Goal: Information Seeking & Learning: Learn about a topic

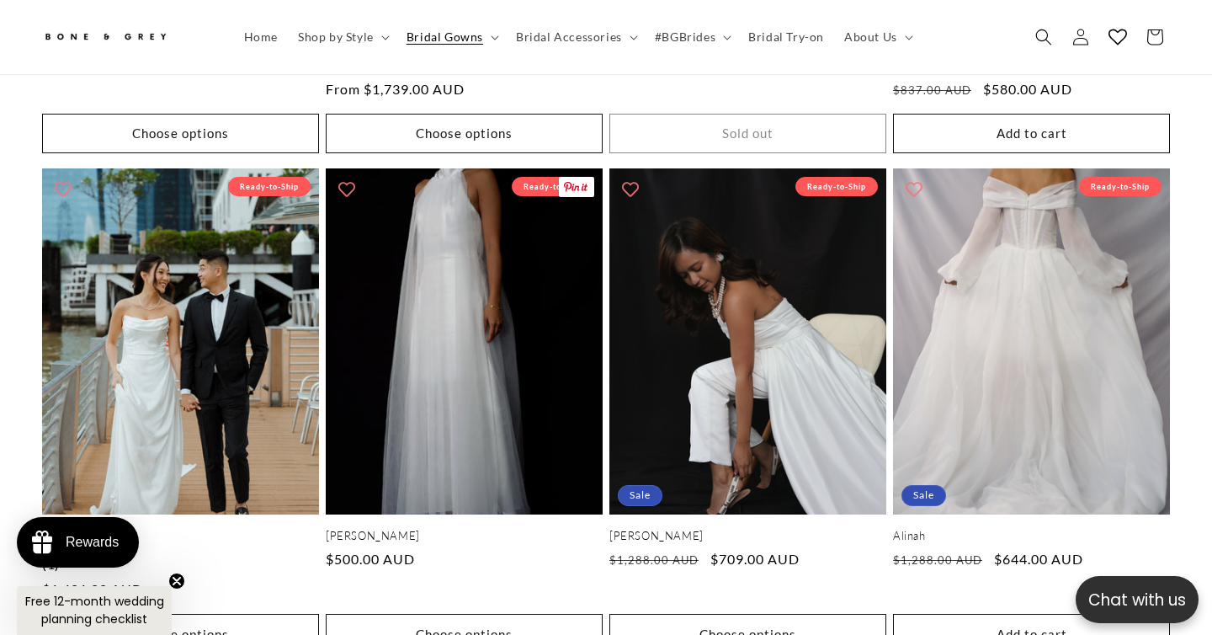
scroll to position [0, 409]
click at [344, 43] on span "Shop by Style" at bounding box center [336, 36] width 76 height 15
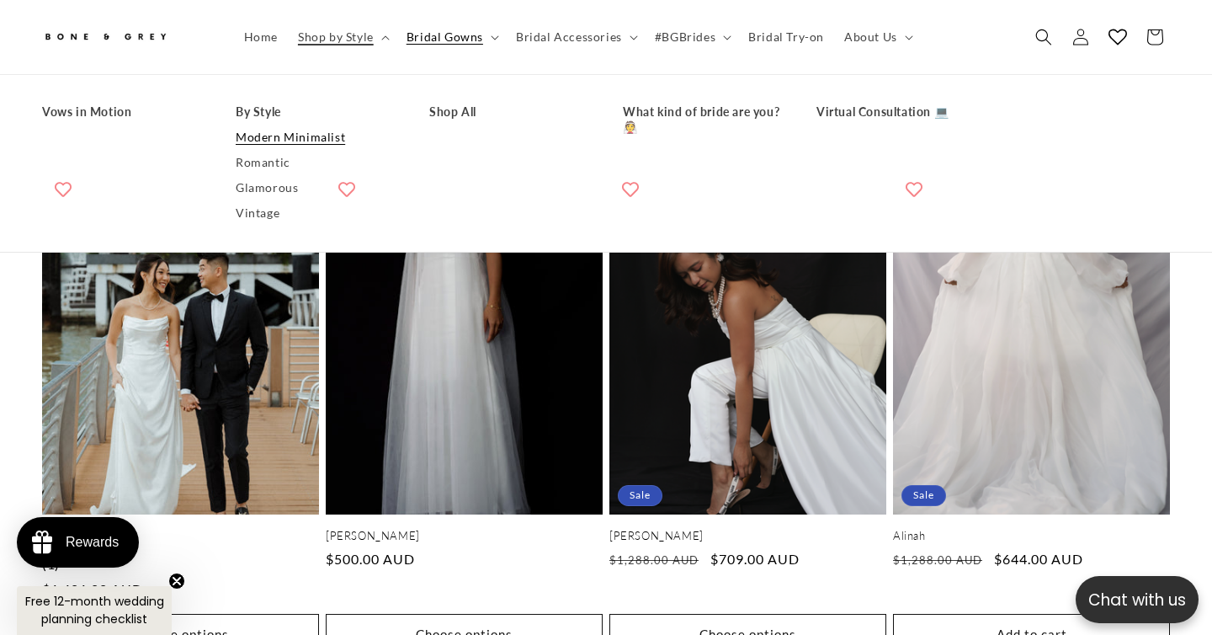
click at [284, 146] on link "Modern Minimalist" at bounding box center [316, 137] width 160 height 25
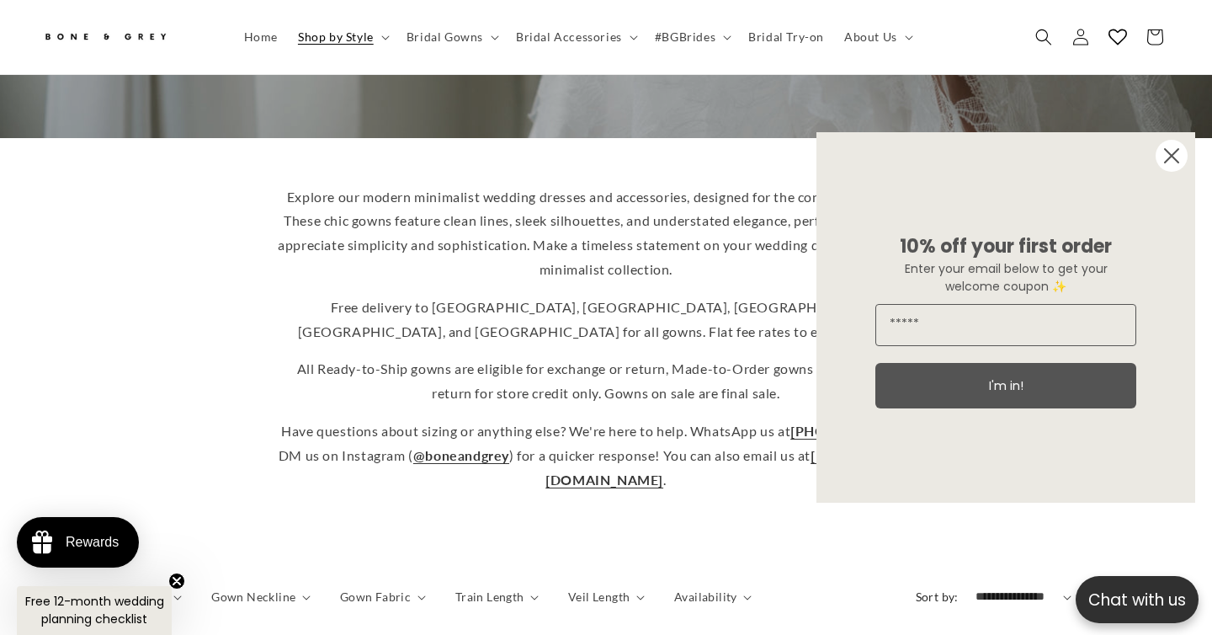
scroll to position [348, 0]
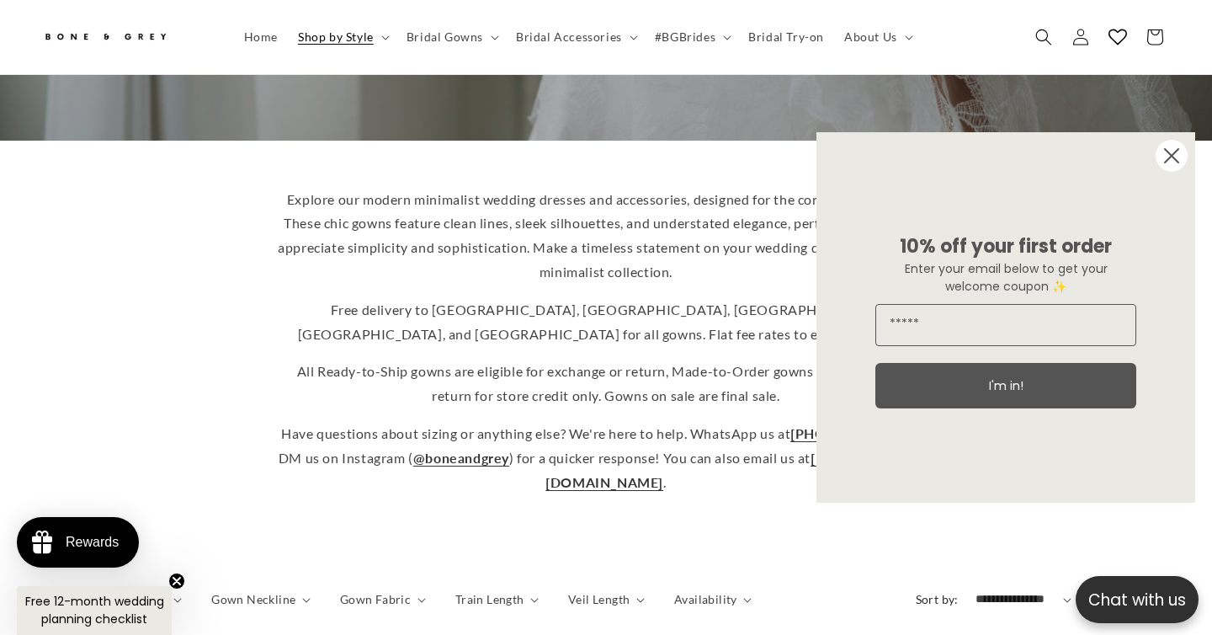
click at [1167, 156] on circle "Close dialog" at bounding box center [1171, 156] width 32 height 32
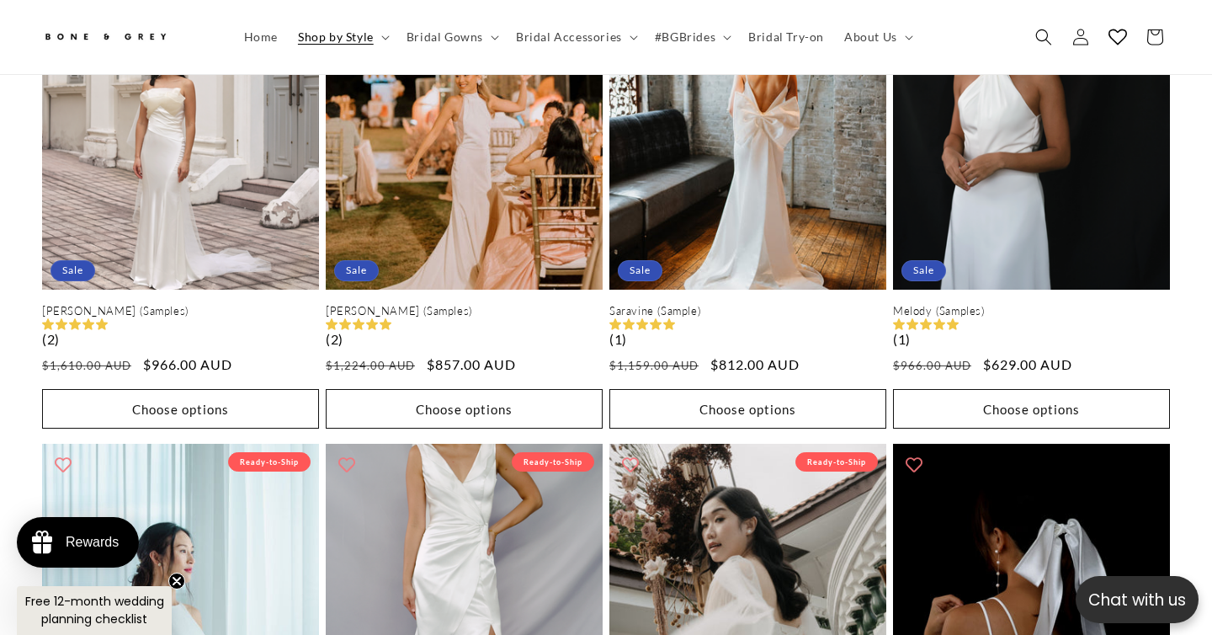
scroll to position [3413, 0]
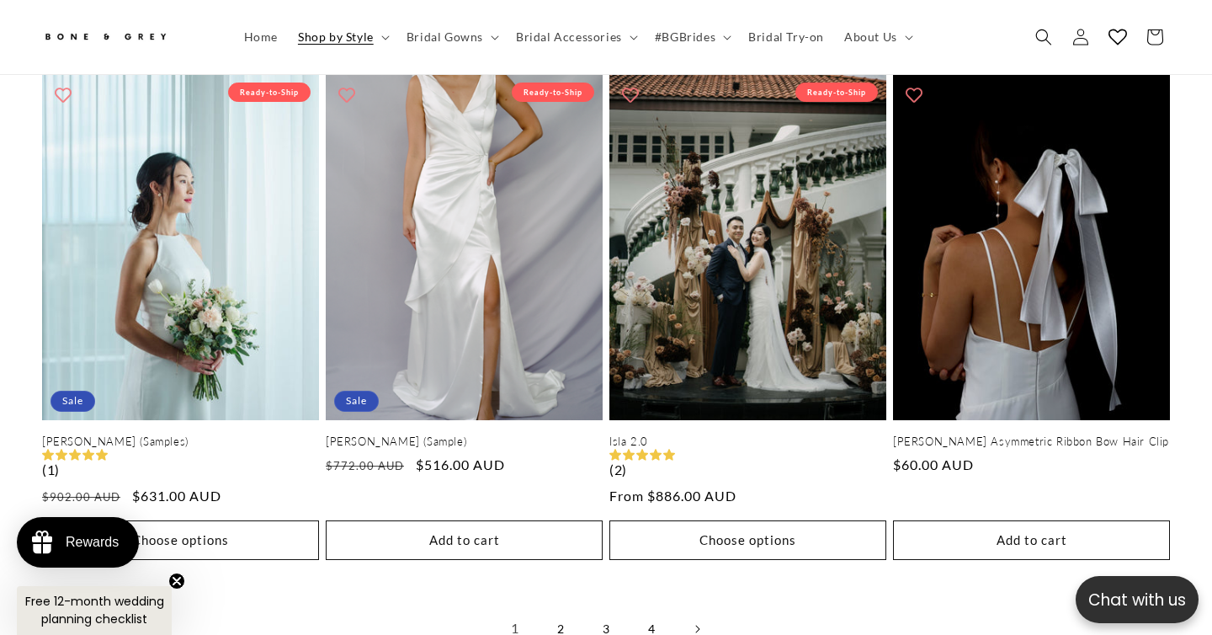
click at [573, 610] on link "2" at bounding box center [560, 628] width 37 height 37
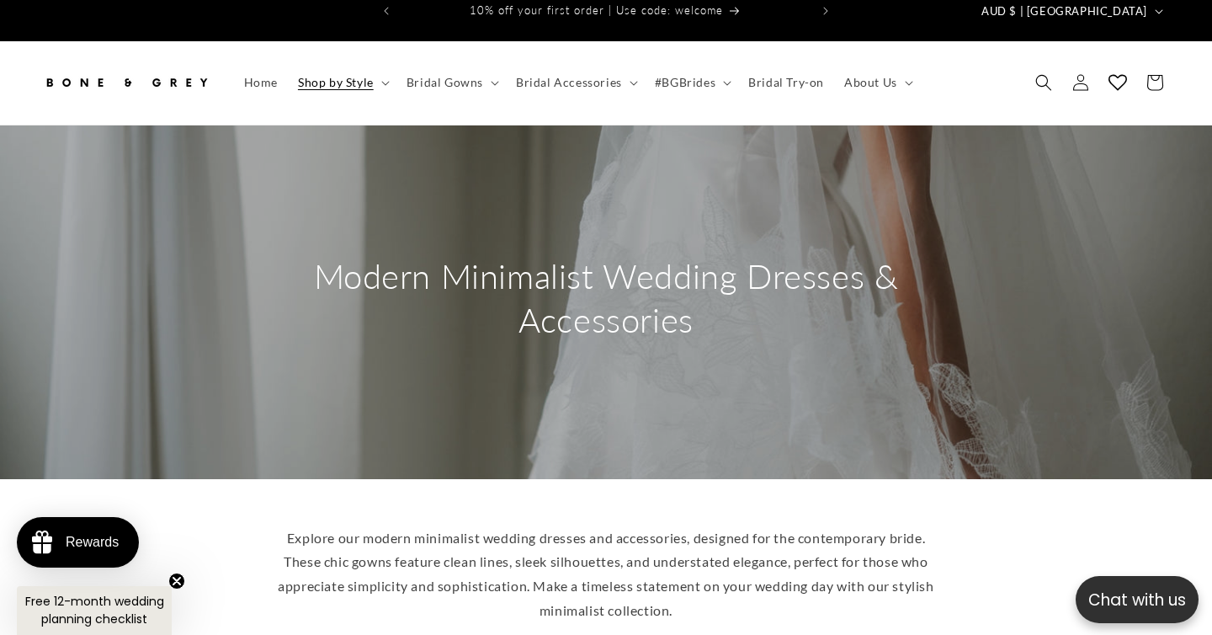
scroll to position [20, 0]
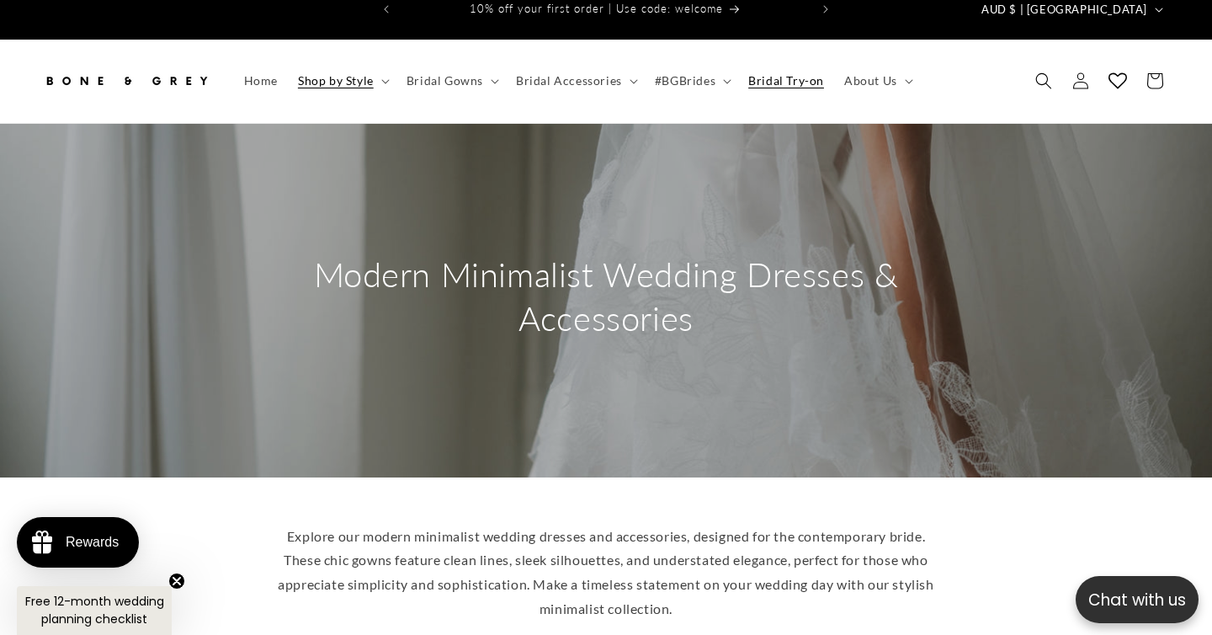
click at [800, 73] on span "Bridal Try-on" at bounding box center [786, 80] width 76 height 15
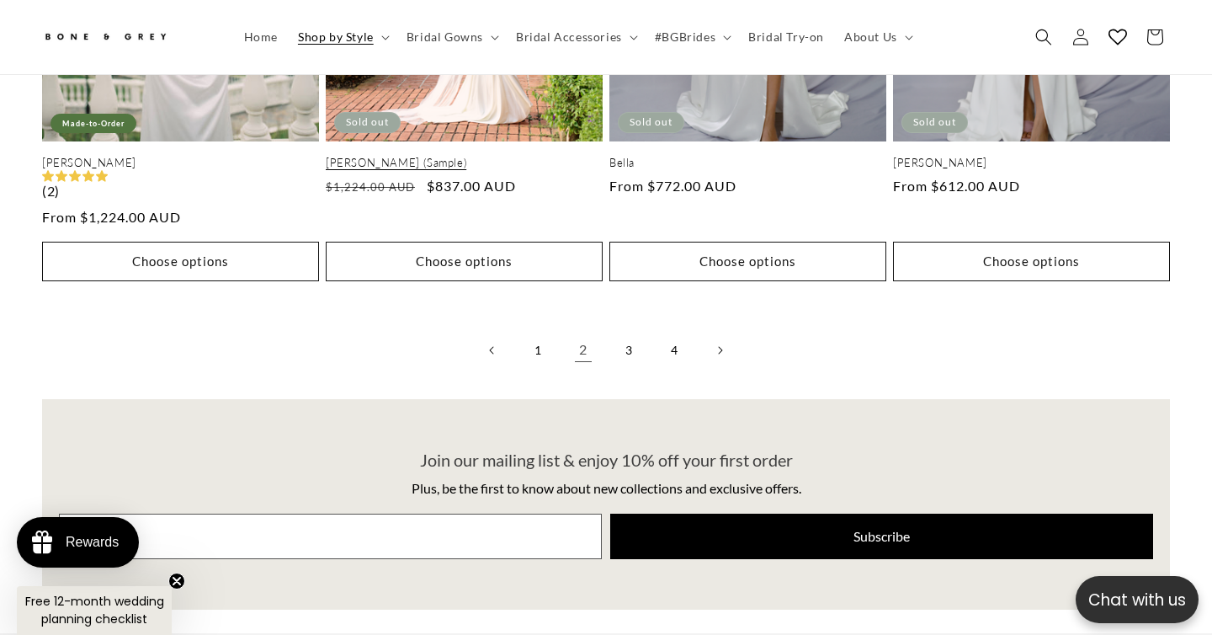
scroll to position [3726, 0]
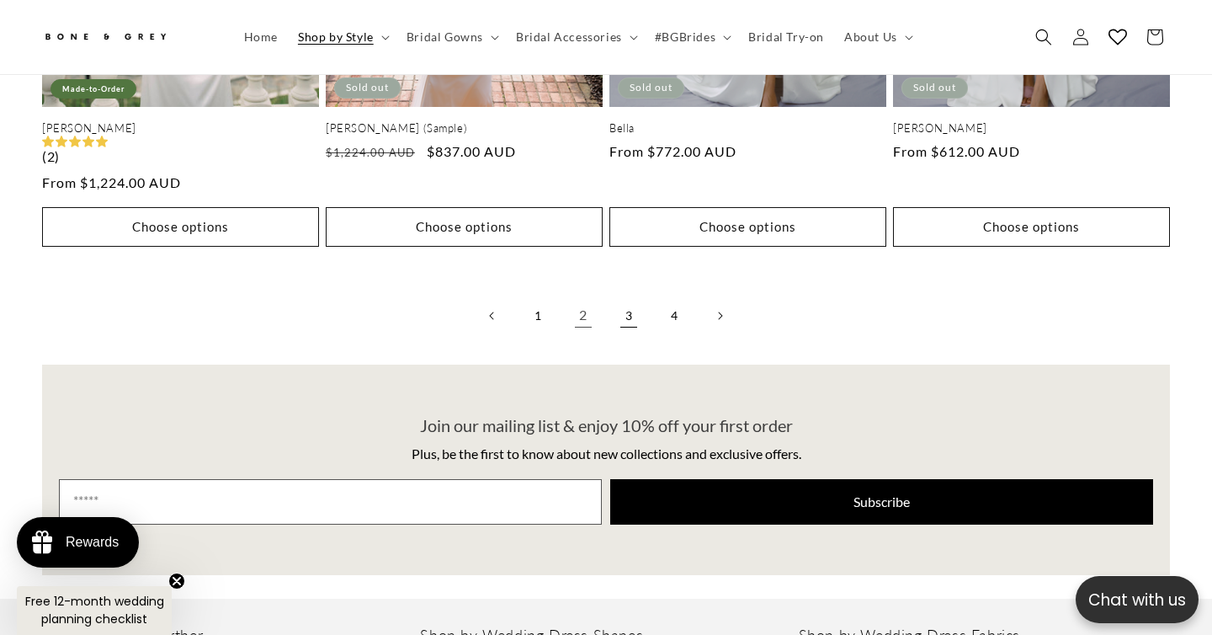
click at [612, 301] on link "3" at bounding box center [628, 315] width 37 height 37
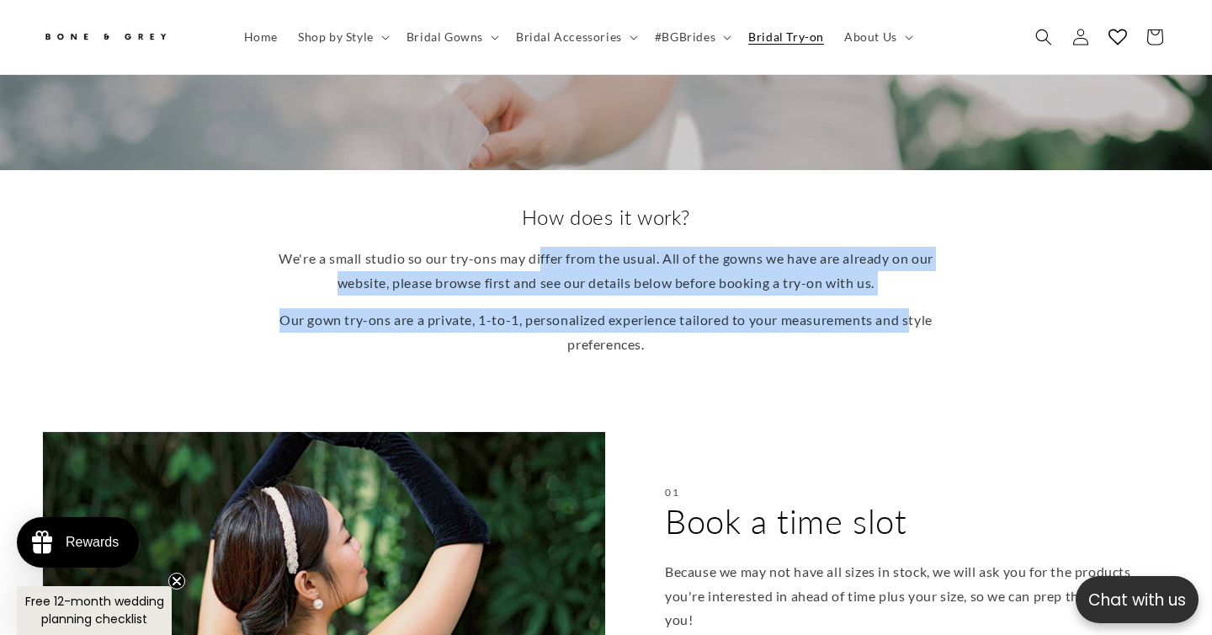
drag, startPoint x: 552, startPoint y: 235, endPoint x: 552, endPoint y: 308, distance: 73.2
click at [552, 308] on div "We're a small studio so our try-ons may differ from the usual. All of the gowns…" at bounding box center [606, 302] width 656 height 110
click at [552, 308] on p "Our gown try-ons are a private, 1-to-1, personalized experience tailored to you…" at bounding box center [606, 332] width 656 height 49
drag, startPoint x: 583, startPoint y: 313, endPoint x: 582, endPoint y: 238, distance: 74.9
click at [582, 247] on div "We're a small studio so our try-ons may differ from the usual. All of the gowns…" at bounding box center [606, 302] width 656 height 110
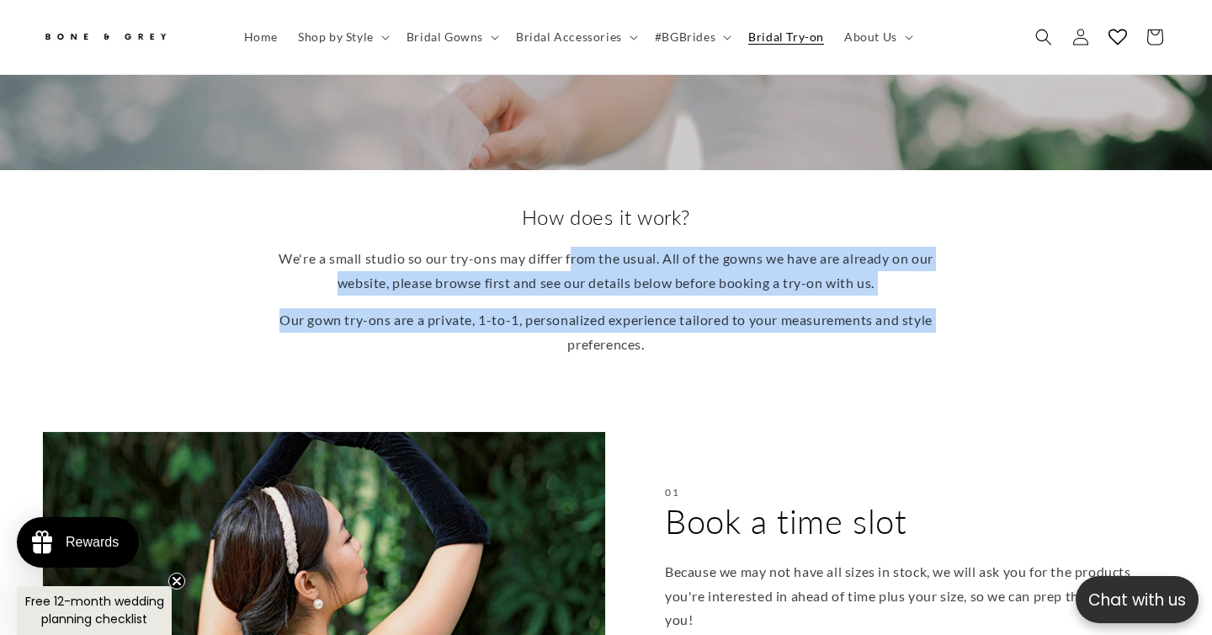
click at [582, 247] on p "We're a small studio so our try-ons may differ from the usual. All of the gowns…" at bounding box center [606, 271] width 656 height 49
drag, startPoint x: 586, startPoint y: 242, endPoint x: 586, endPoint y: 311, distance: 69.0
click at [586, 311] on div "We're a small studio so our try-ons may differ from the usual. All of the gowns…" at bounding box center [606, 302] width 656 height 110
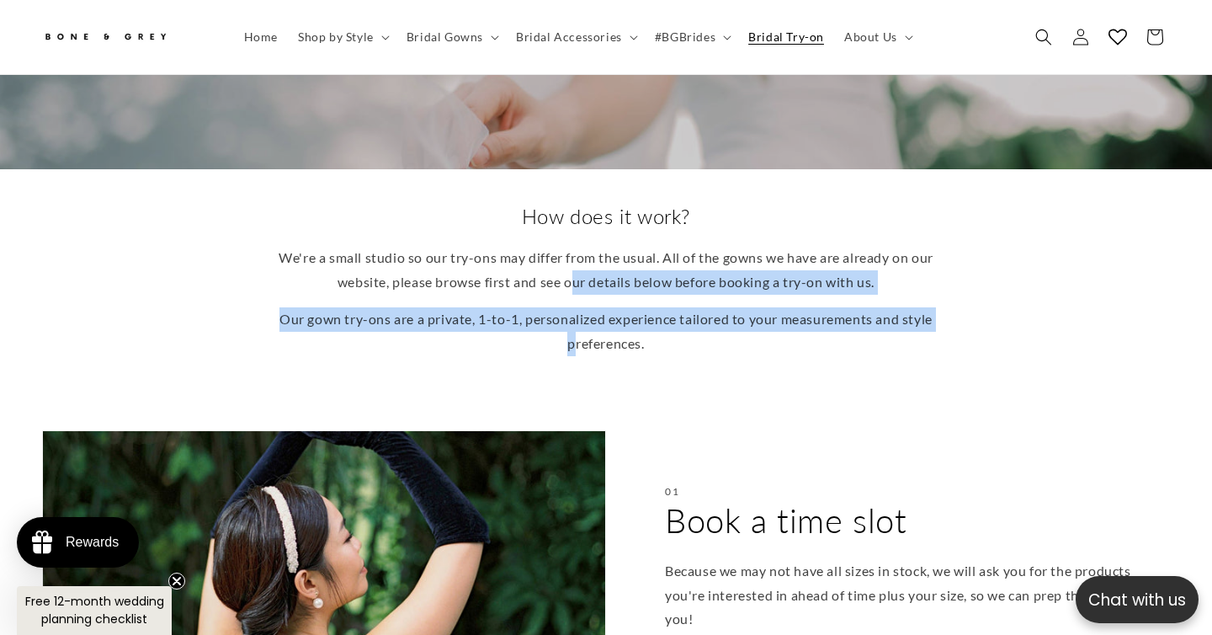
scroll to position [0, 409]
drag, startPoint x: 593, startPoint y: 312, endPoint x: 581, endPoint y: 247, distance: 66.0
click at [581, 247] on div "We're a small studio so our try-ons may differ from the usual. All of the gowns…" at bounding box center [606, 301] width 656 height 110
click at [581, 247] on p "We're a small studio so our try-ons may differ from the usual. All of the gowns…" at bounding box center [606, 270] width 656 height 49
drag, startPoint x: 584, startPoint y: 249, endPoint x: 587, endPoint y: 332, distance: 83.4
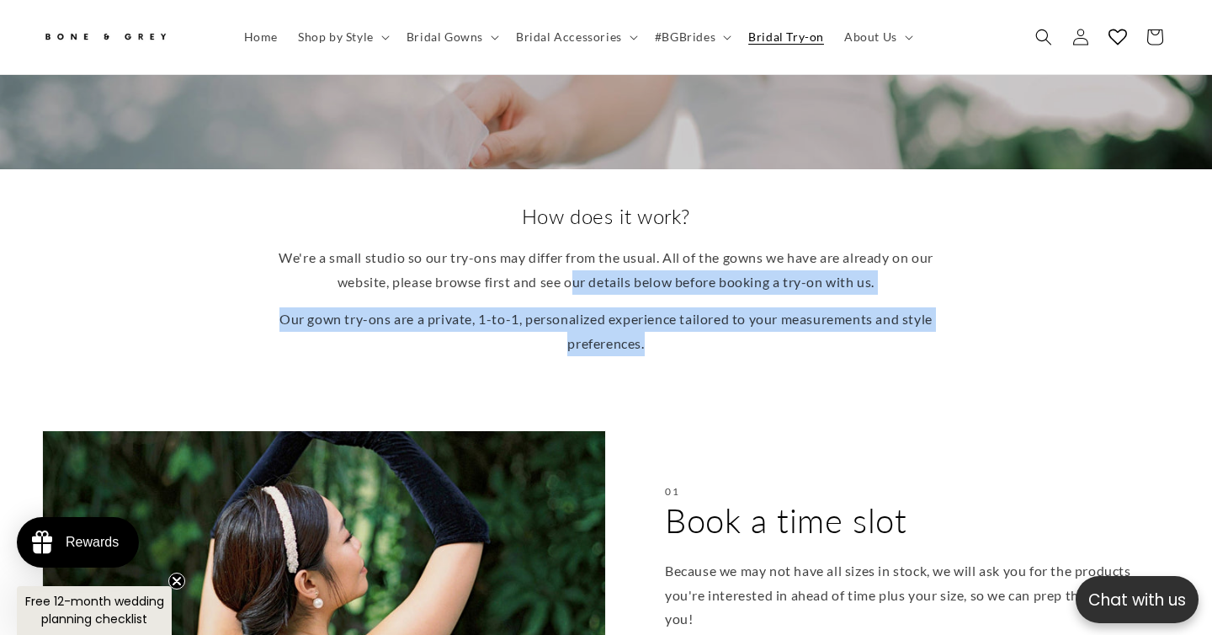
click at [587, 332] on div "How does it work? We're a small studio so our try-ons may differ from the usual…" at bounding box center [606, 284] width 1212 height 231
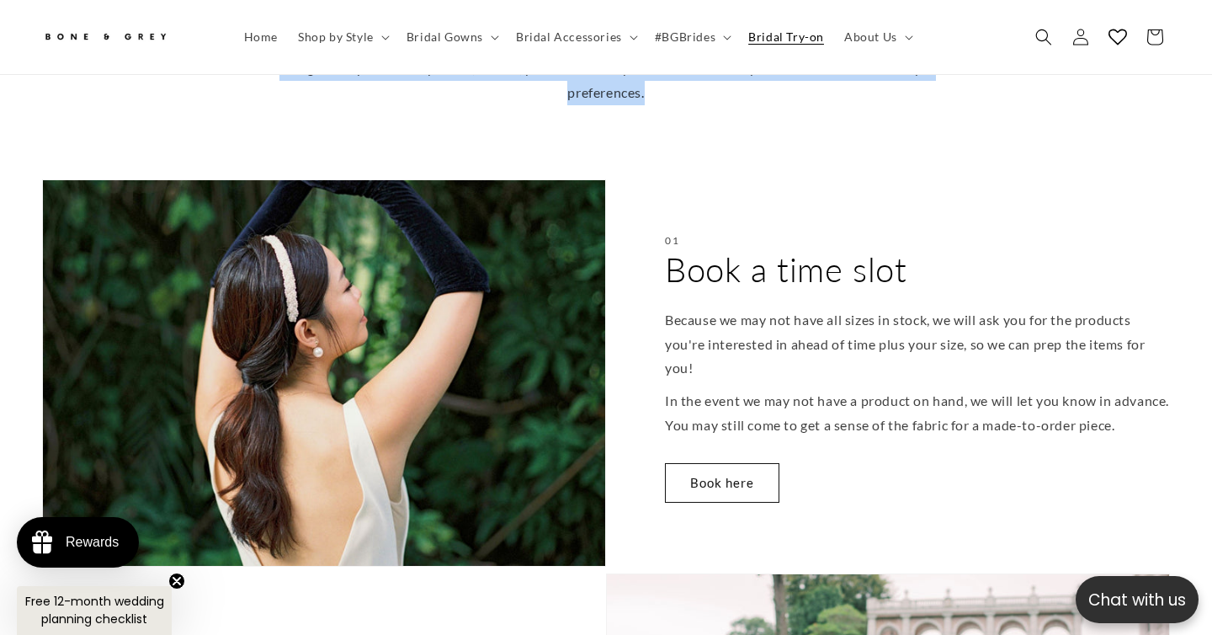
scroll to position [603, 0]
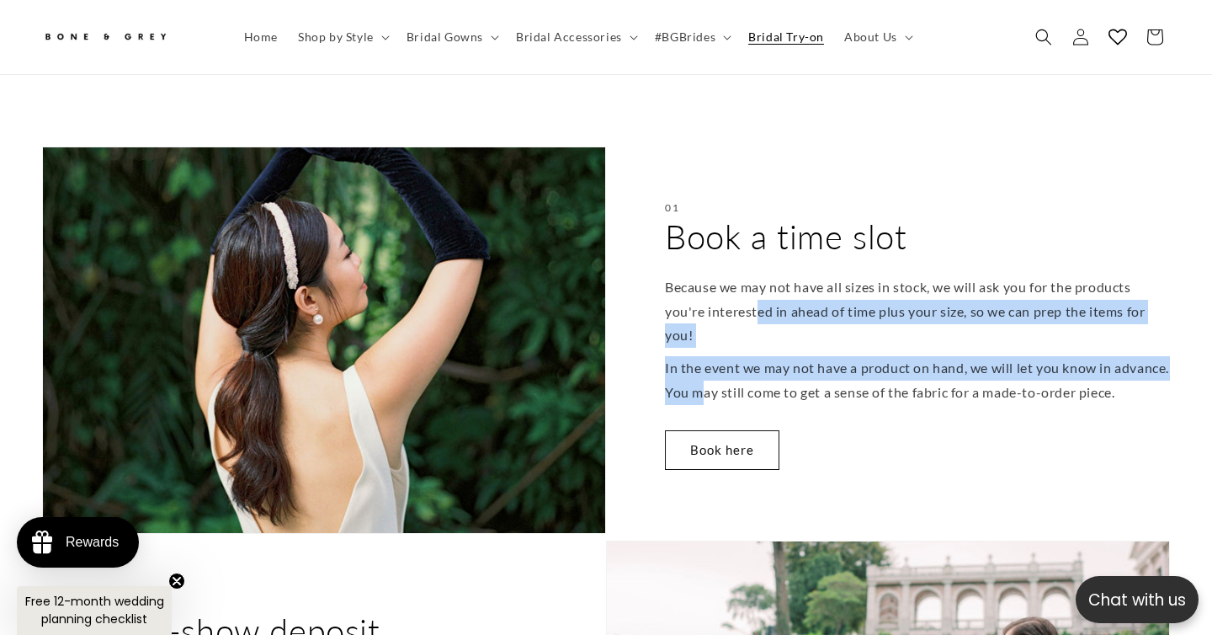
drag, startPoint x: 761, startPoint y: 289, endPoint x: 757, endPoint y: 355, distance: 65.7
click at [758, 355] on div "Because we may not have all sizes in stock, we will ask you for the products yo…" at bounding box center [917, 340] width 505 height 130
click at [757, 356] on p "In the event we may not have a product on hand, we will let you know in advance…" at bounding box center [917, 380] width 505 height 49
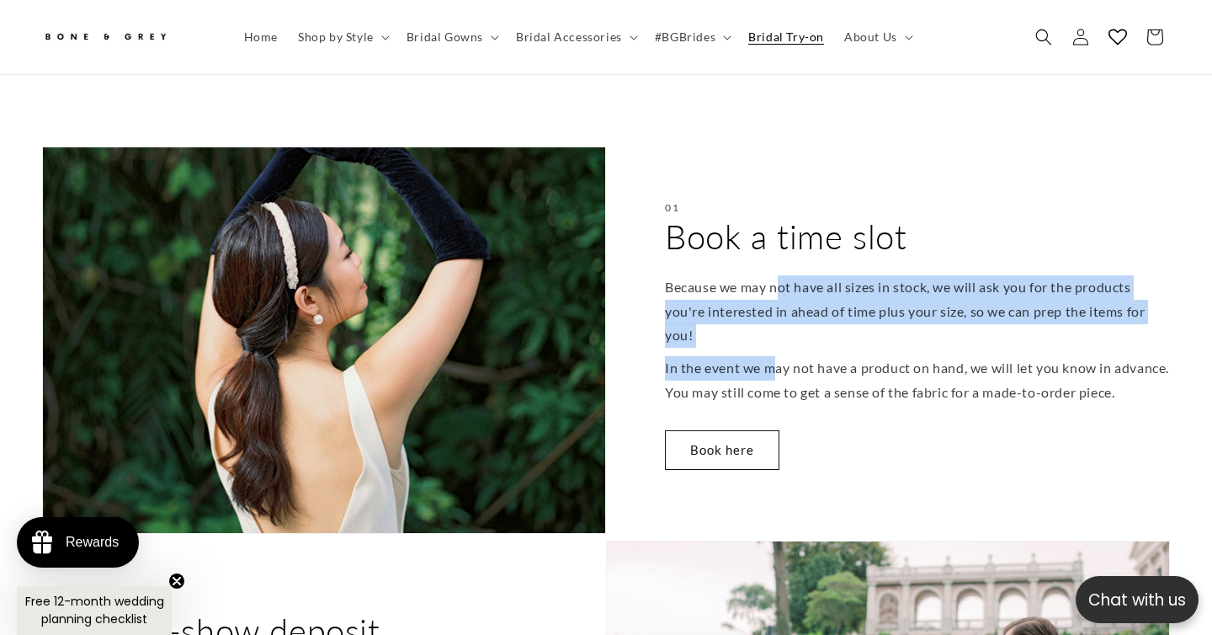
drag, startPoint x: 778, startPoint y: 345, endPoint x: 775, endPoint y: 255, distance: 90.1
click at [775, 275] on div "Because we may not have all sizes in stock, we will ask you for the products yo…" at bounding box center [917, 340] width 505 height 130
click at [775, 275] on p "Because we may not have all sizes in stock, we will ask you for the products yo…" at bounding box center [917, 311] width 505 height 72
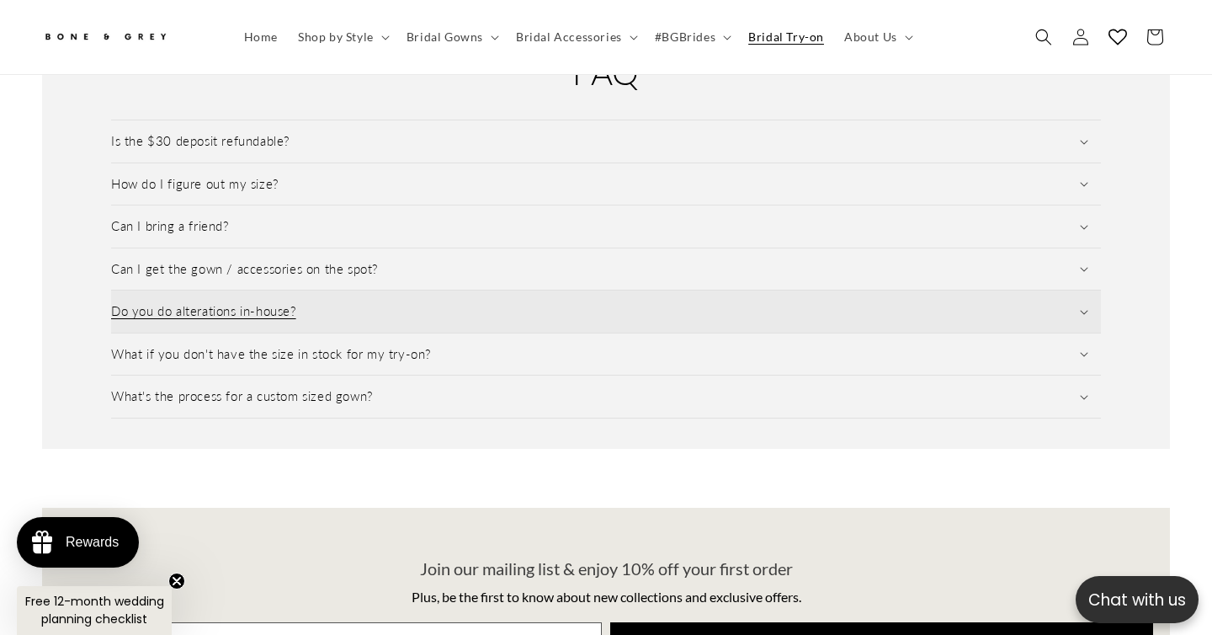
scroll to position [0, 0]
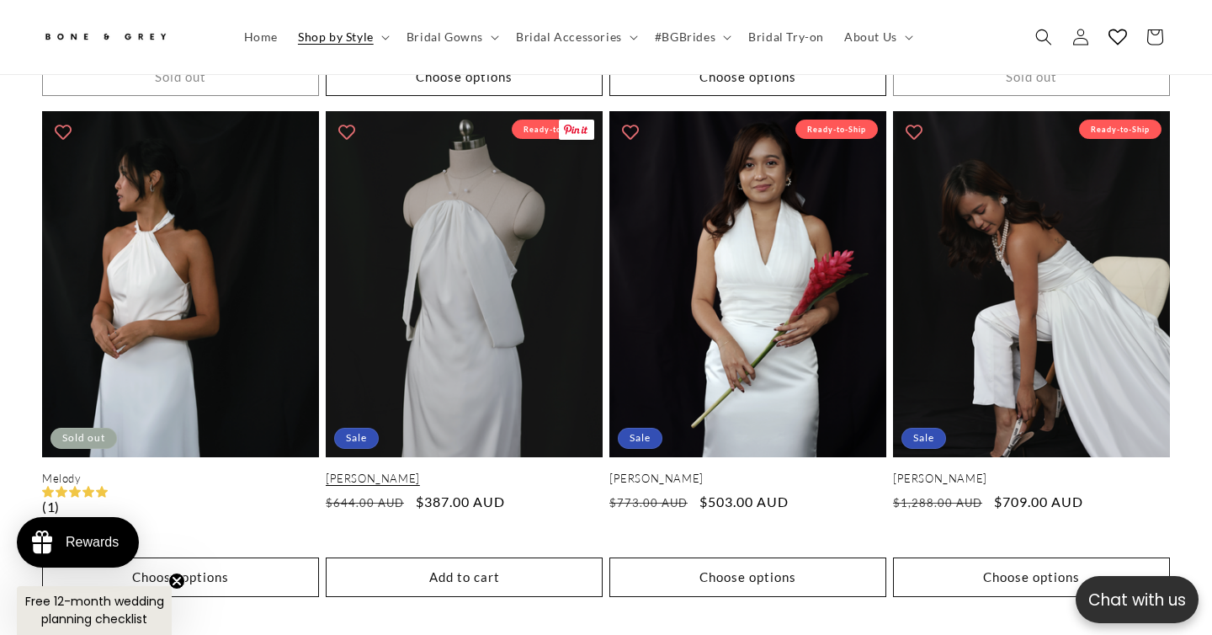
scroll to position [3669, 0]
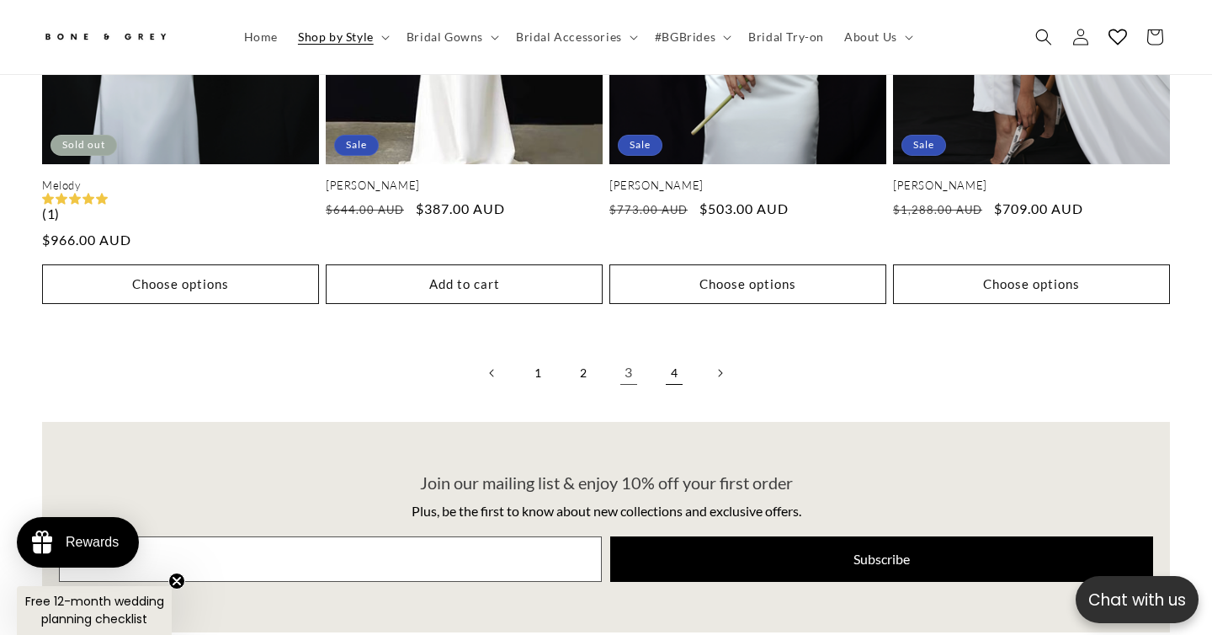
click at [668, 354] on link "4" at bounding box center [674, 372] width 37 height 37
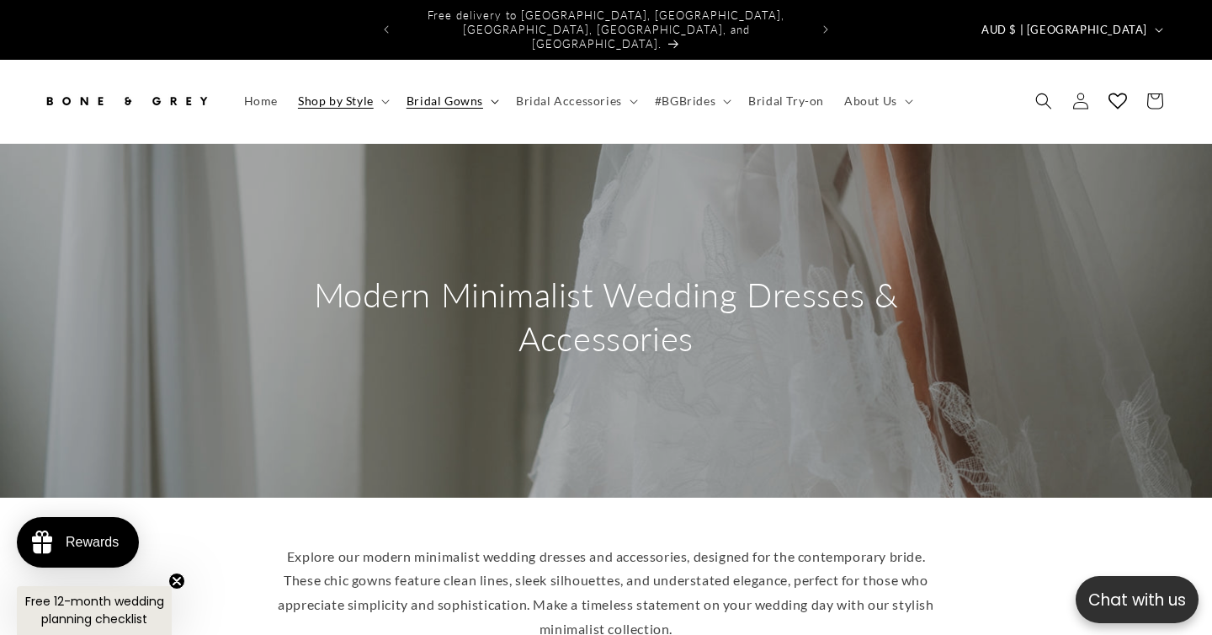
click at [493, 100] on icon at bounding box center [495, 102] width 8 height 4
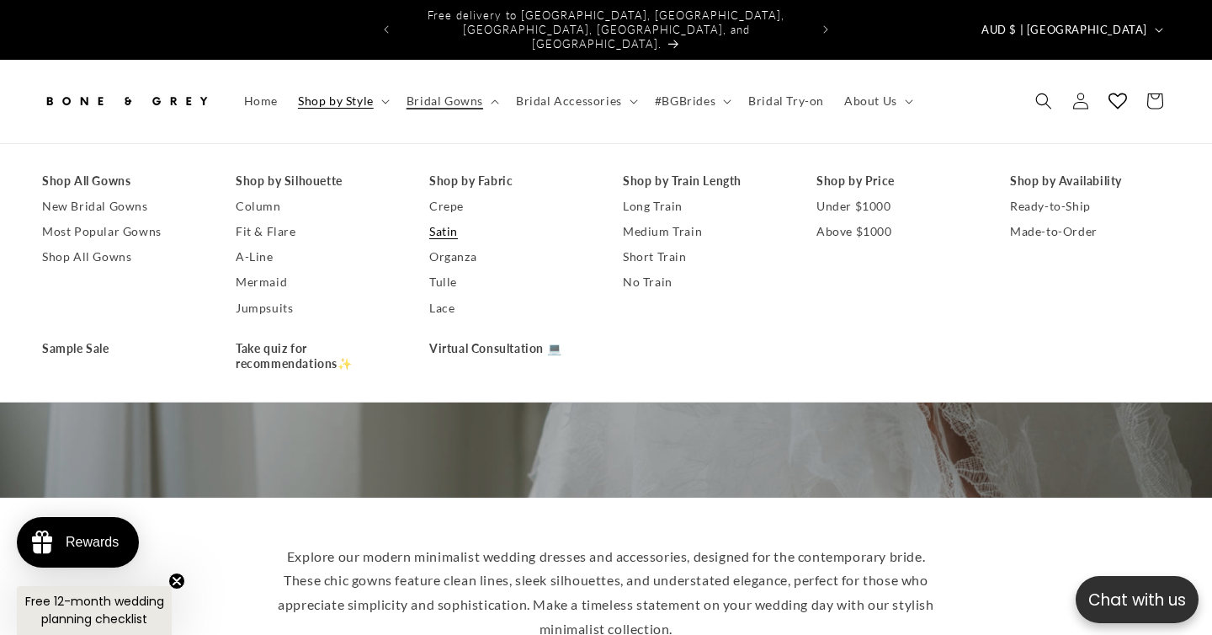
click at [456, 219] on link "Satin" at bounding box center [509, 231] width 160 height 25
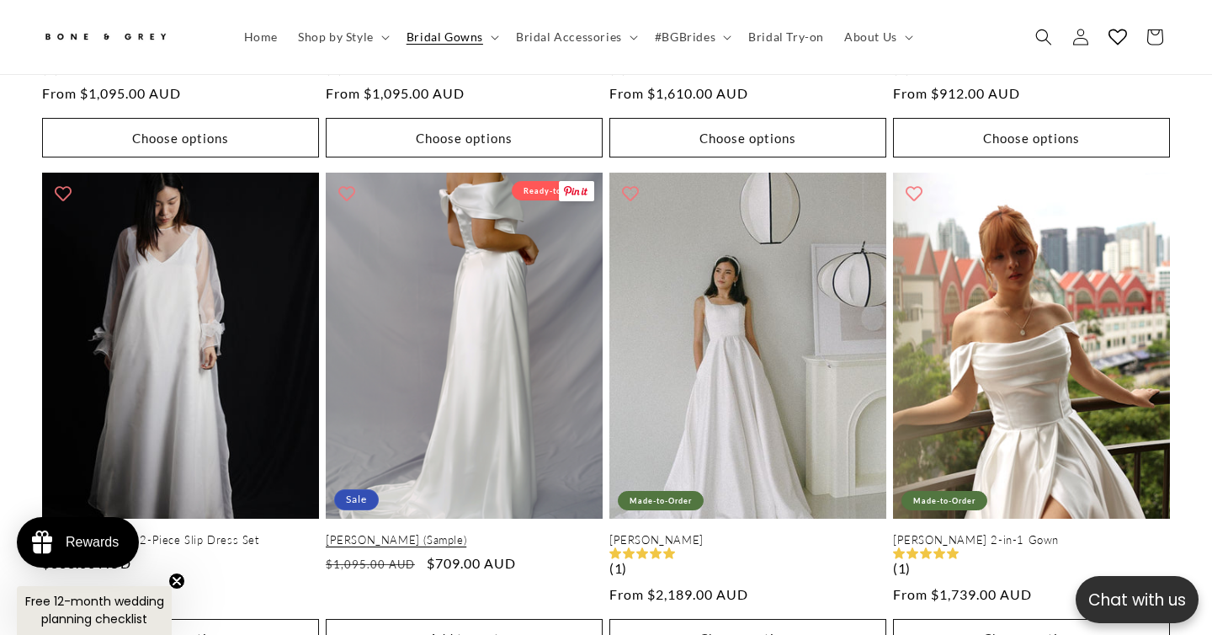
scroll to position [0, 409]
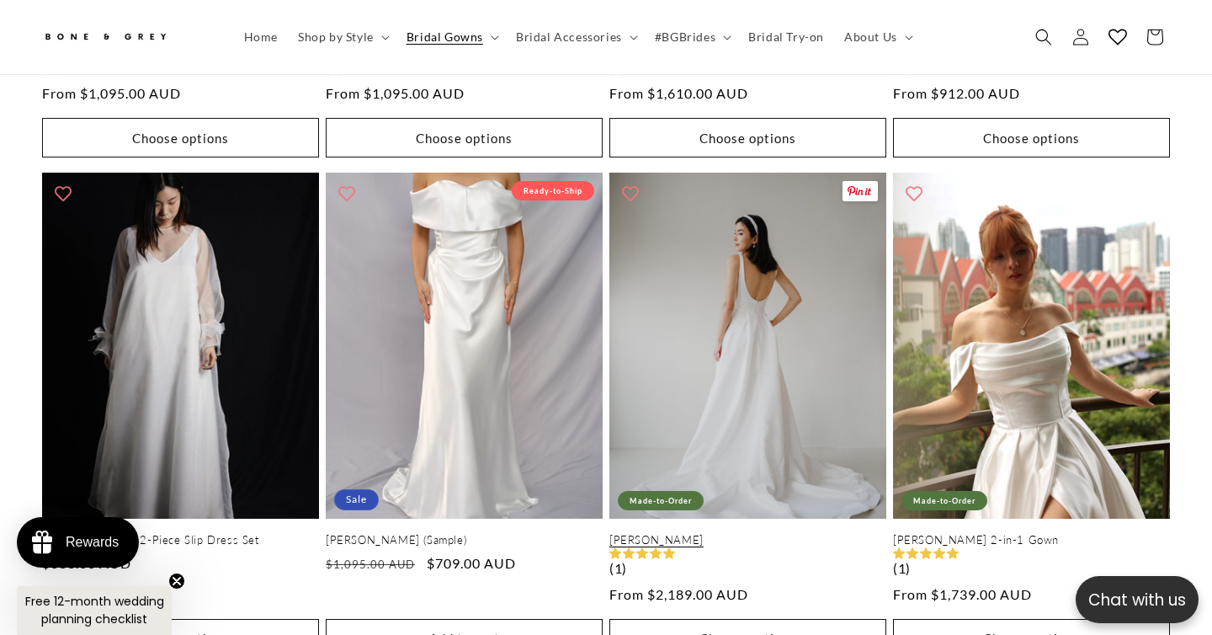
click at [763, 533] on link "Diana" at bounding box center [747, 540] width 277 height 14
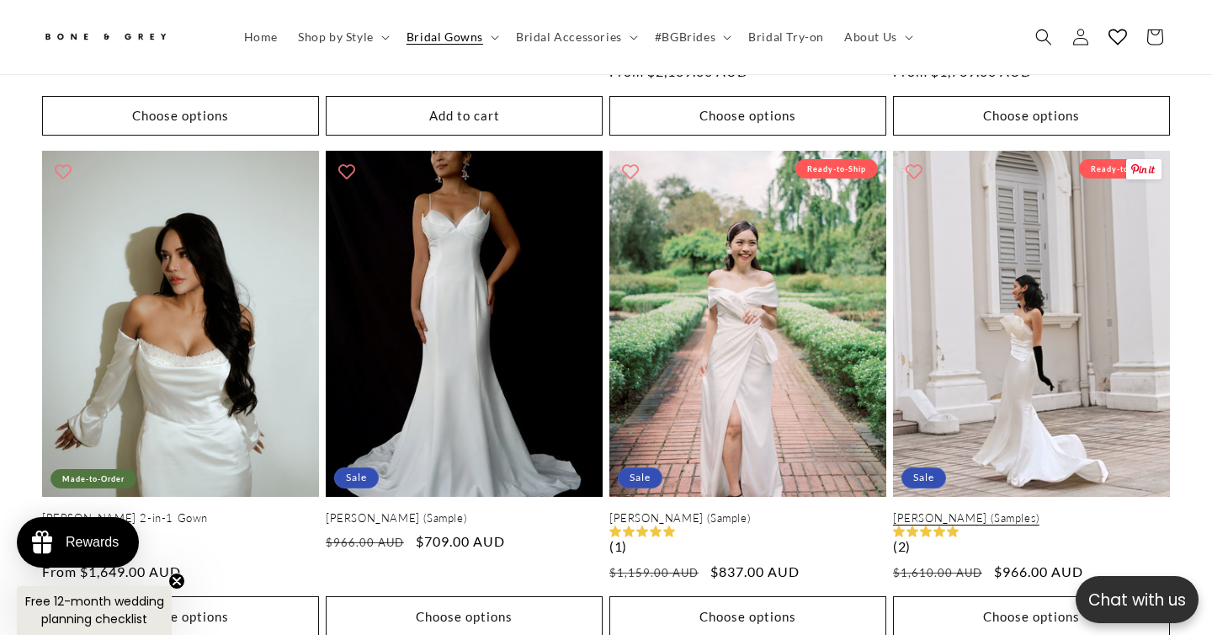
scroll to position [0, 0]
click at [1041, 511] on link "Vera (Samples)" at bounding box center [1031, 518] width 277 height 14
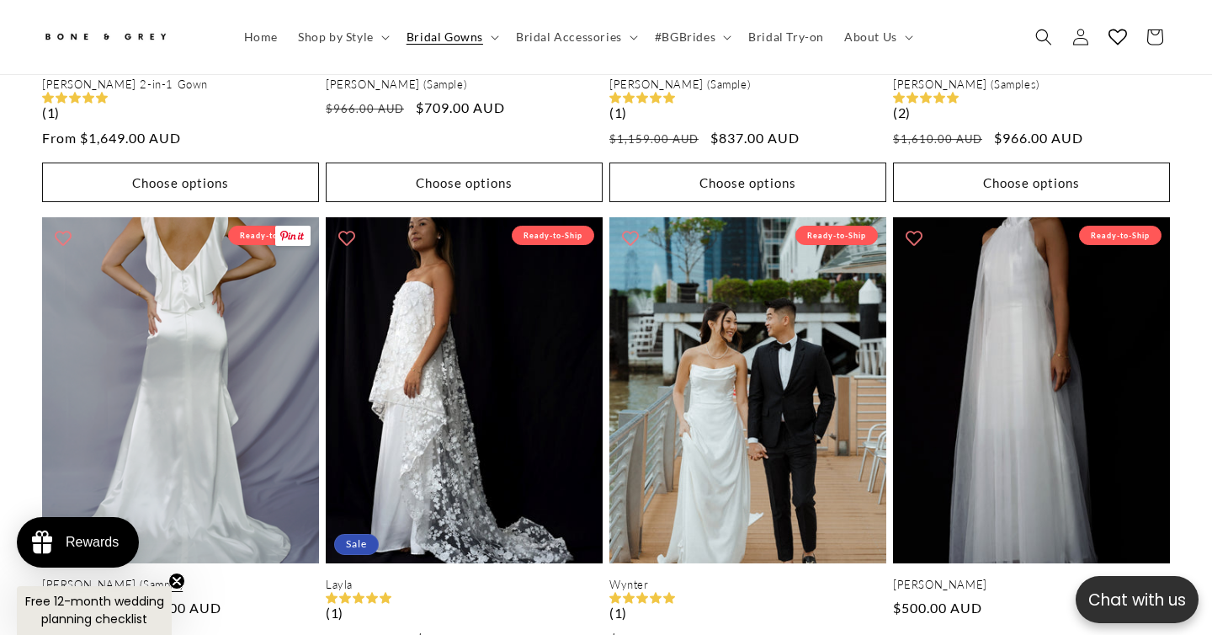
scroll to position [0, 409]
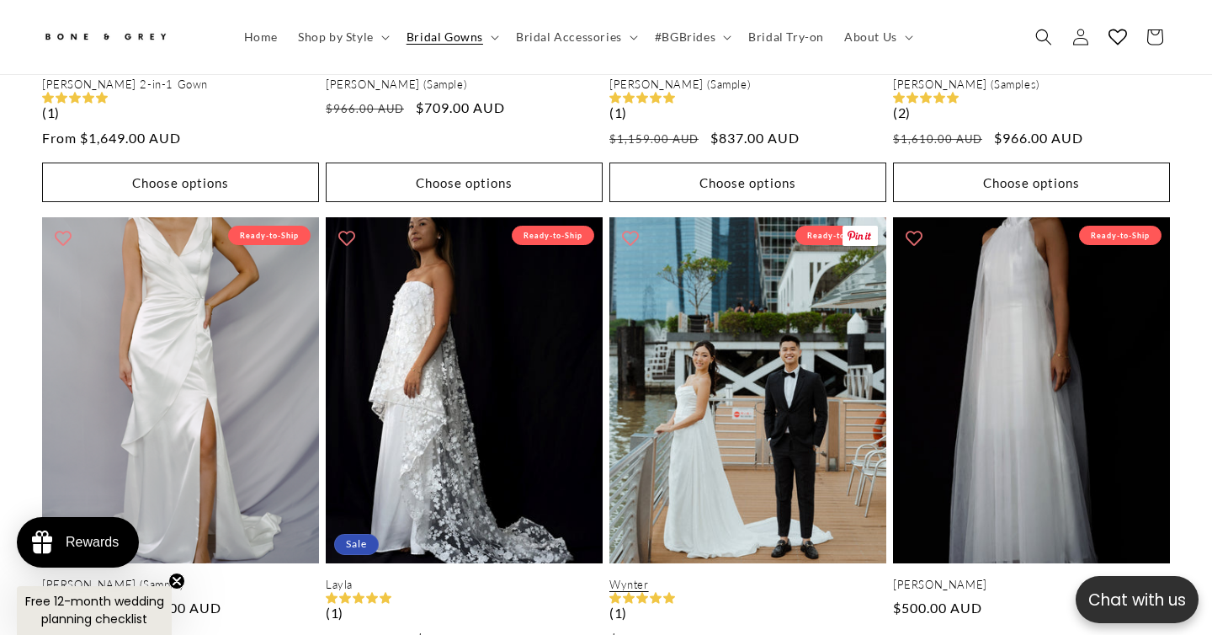
click at [705, 577] on link "Wynter" at bounding box center [747, 584] width 277 height 14
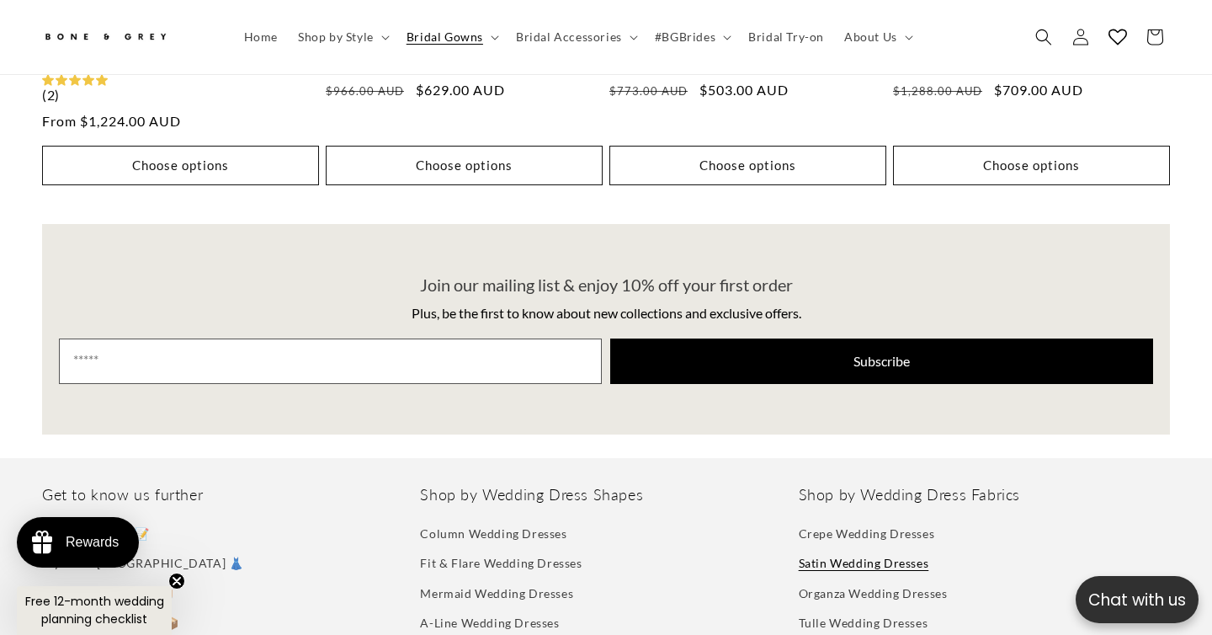
scroll to position [0, 0]
click at [482, 37] on summary "Bridal Gowns" at bounding box center [450, 36] width 109 height 35
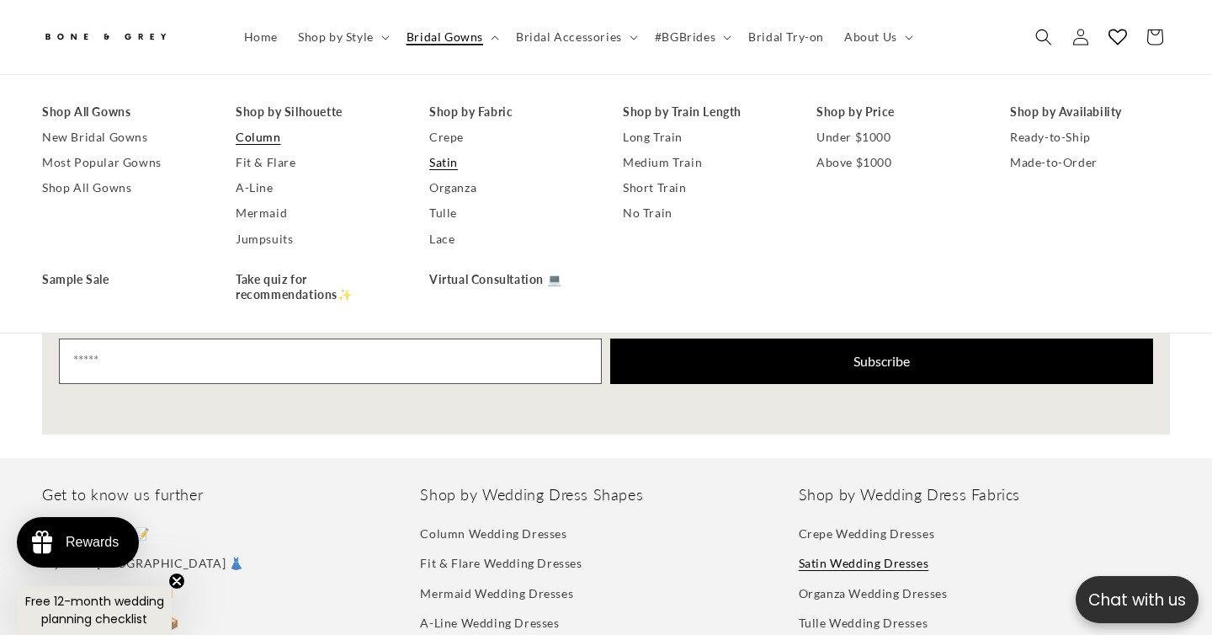
scroll to position [0, 409]
click at [277, 161] on link "Fit & Flare" at bounding box center [316, 162] width 160 height 25
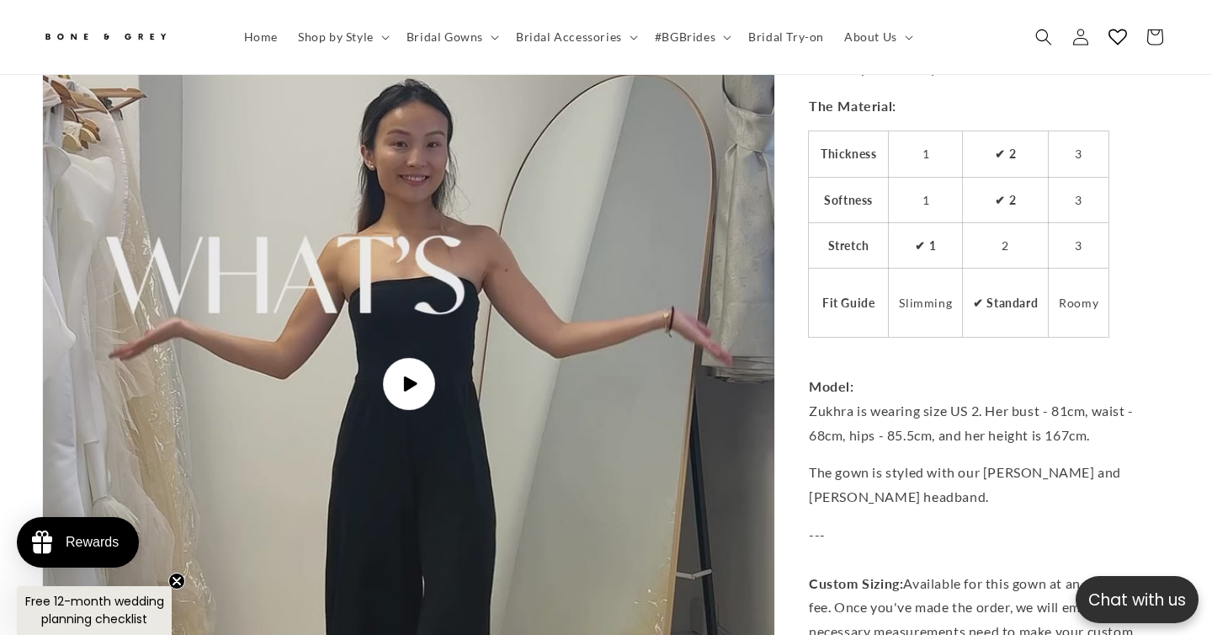
scroll to position [3835, 0]
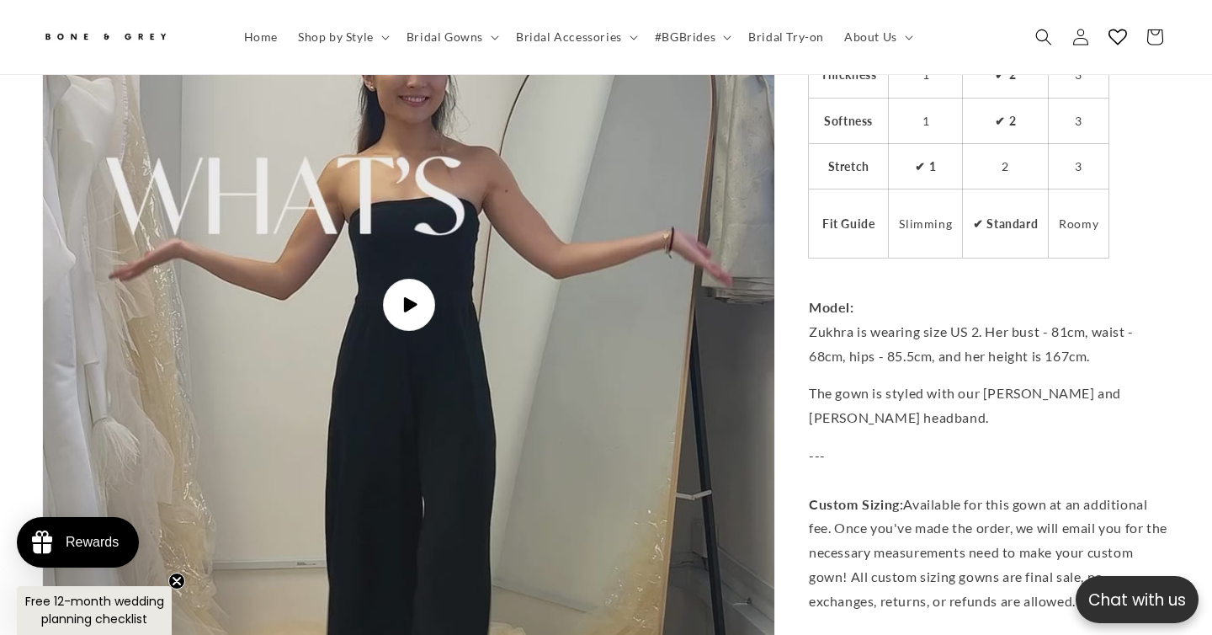
click at [646, 417] on img "Gallery Viewer" at bounding box center [408, 304] width 730 height 1299
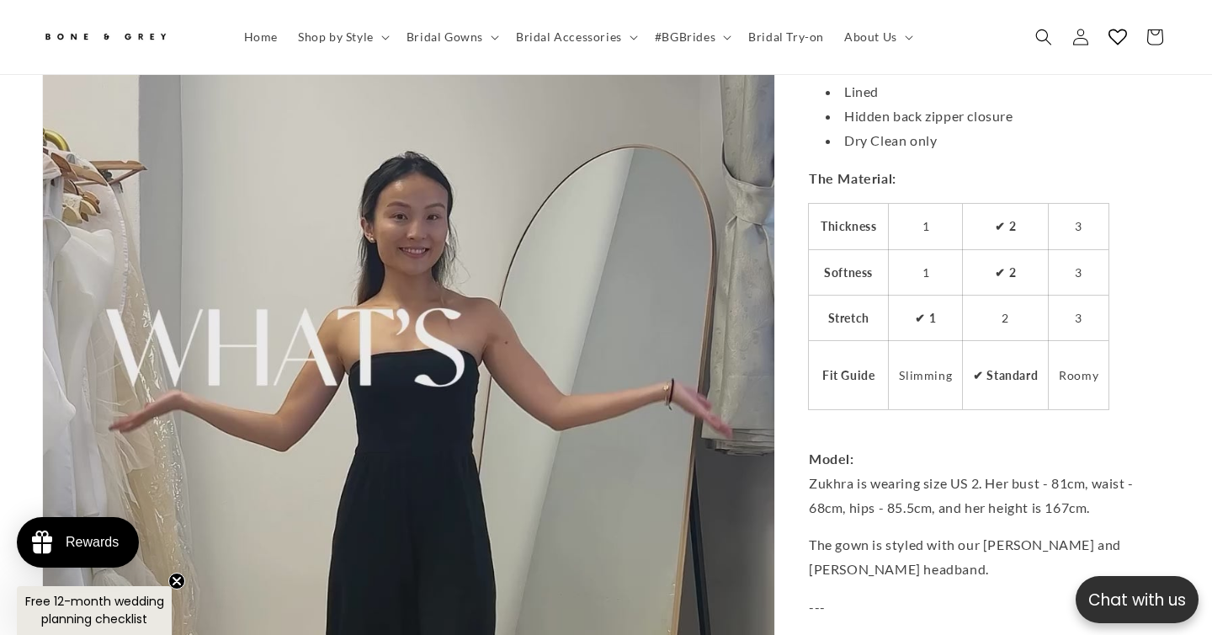
scroll to position [3685, 0]
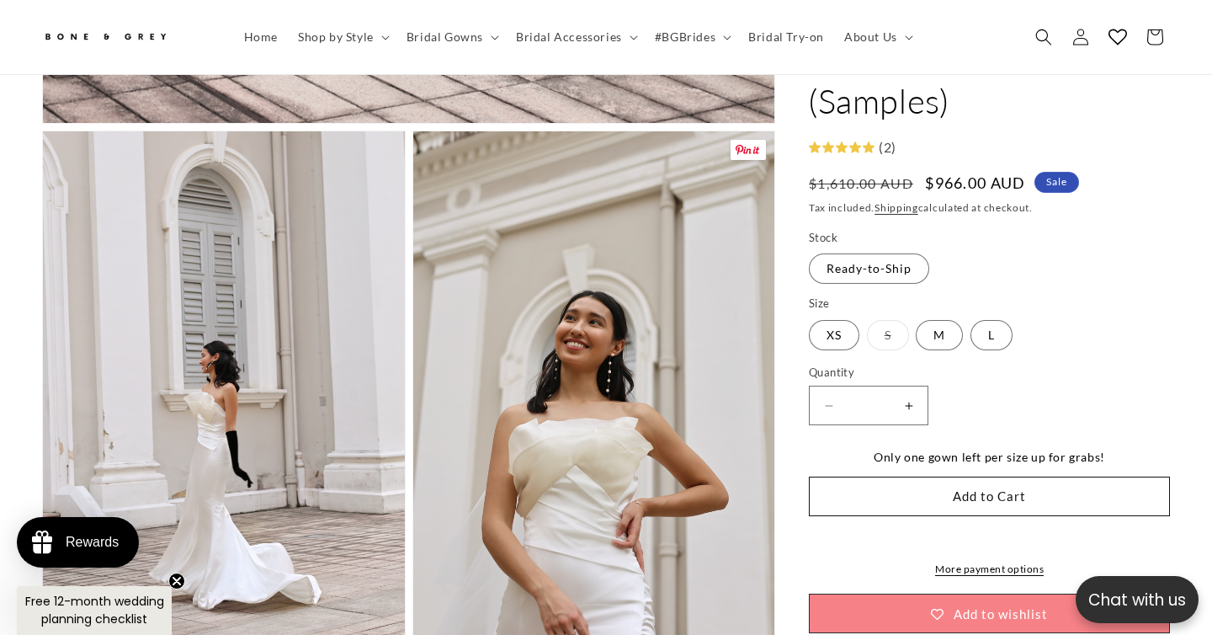
scroll to position [1194, 0]
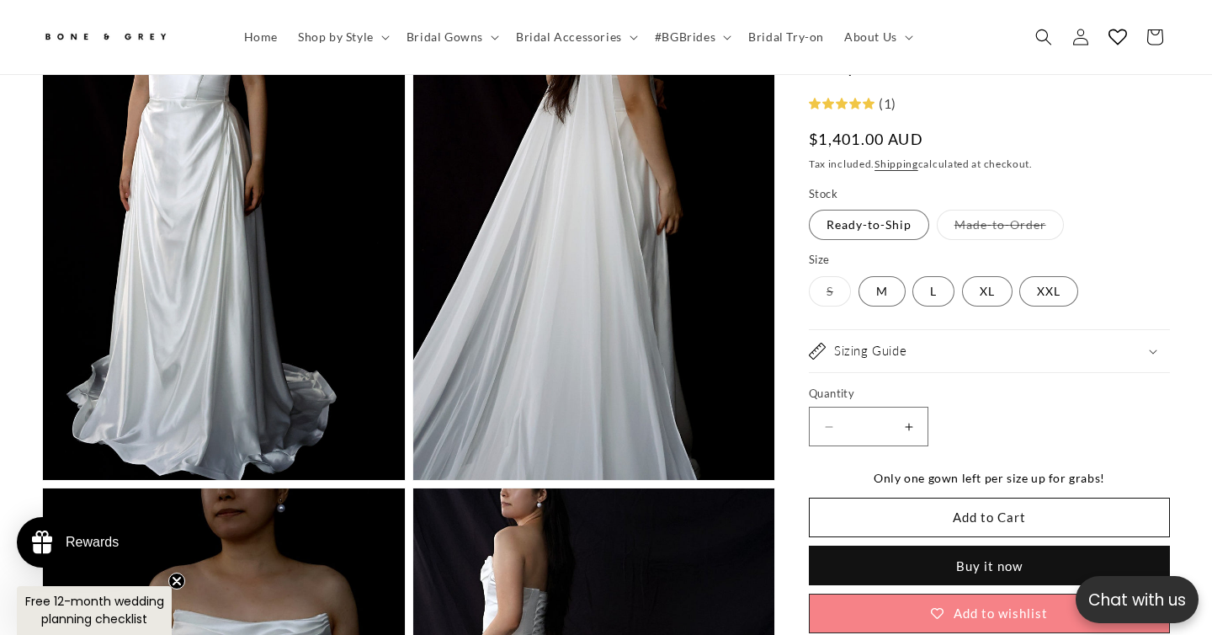
scroll to position [3529, 0]
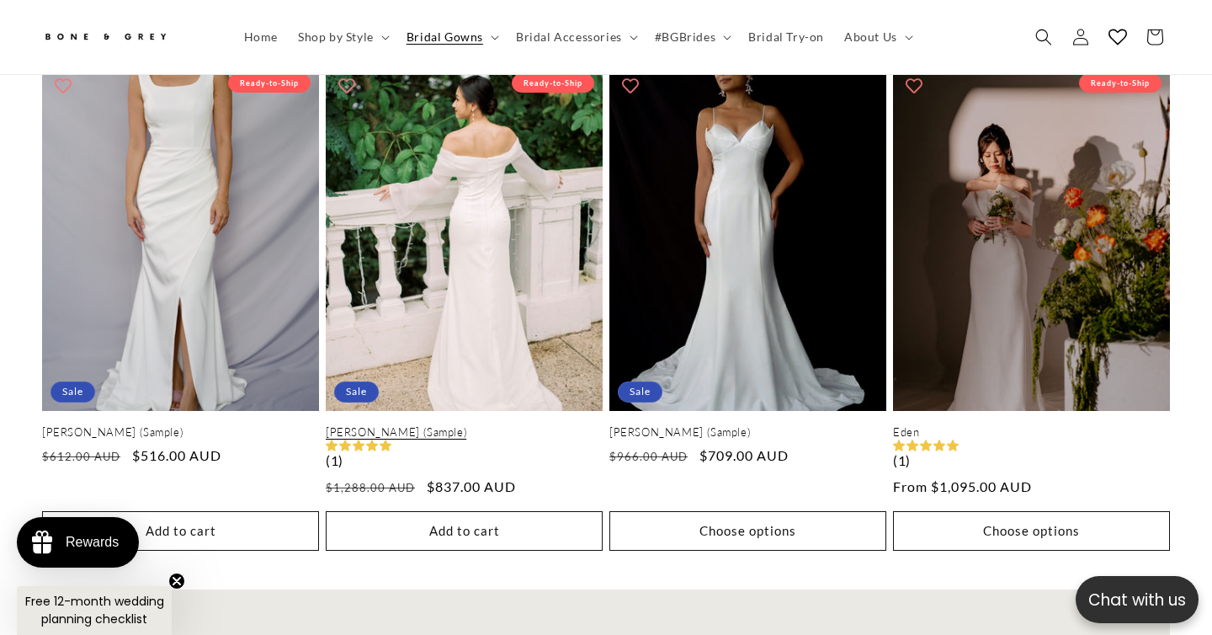
scroll to position [2040, 0]
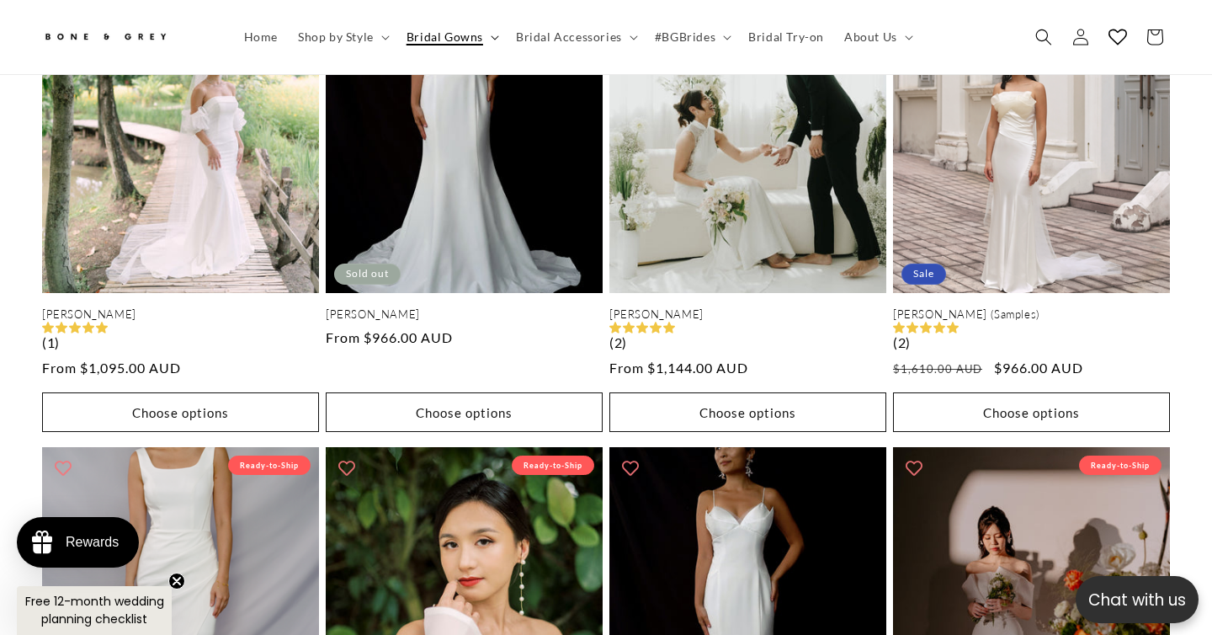
click at [493, 35] on icon at bounding box center [495, 37] width 8 height 5
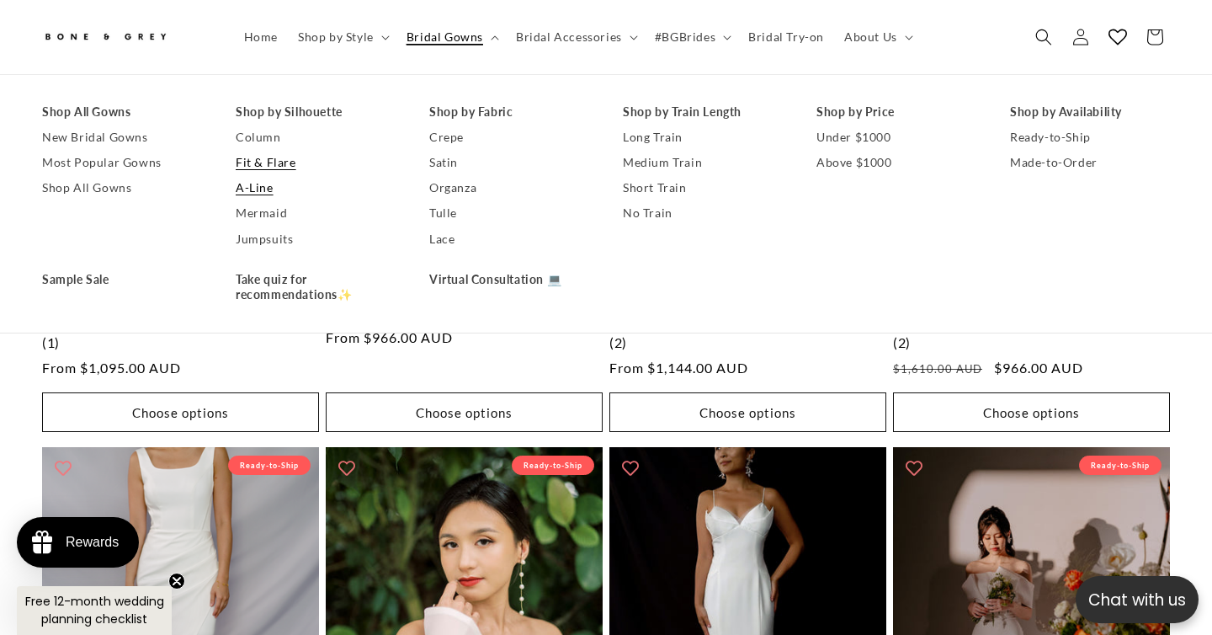
click at [280, 188] on link "A-Line" at bounding box center [316, 188] width 160 height 25
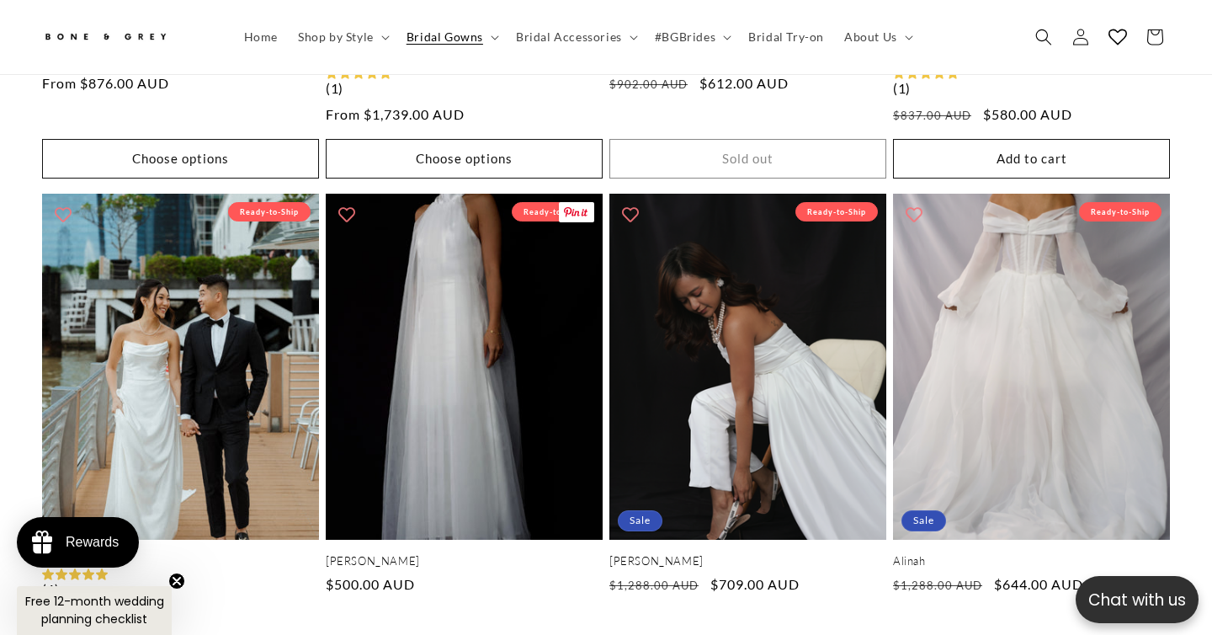
scroll to position [1764, 0]
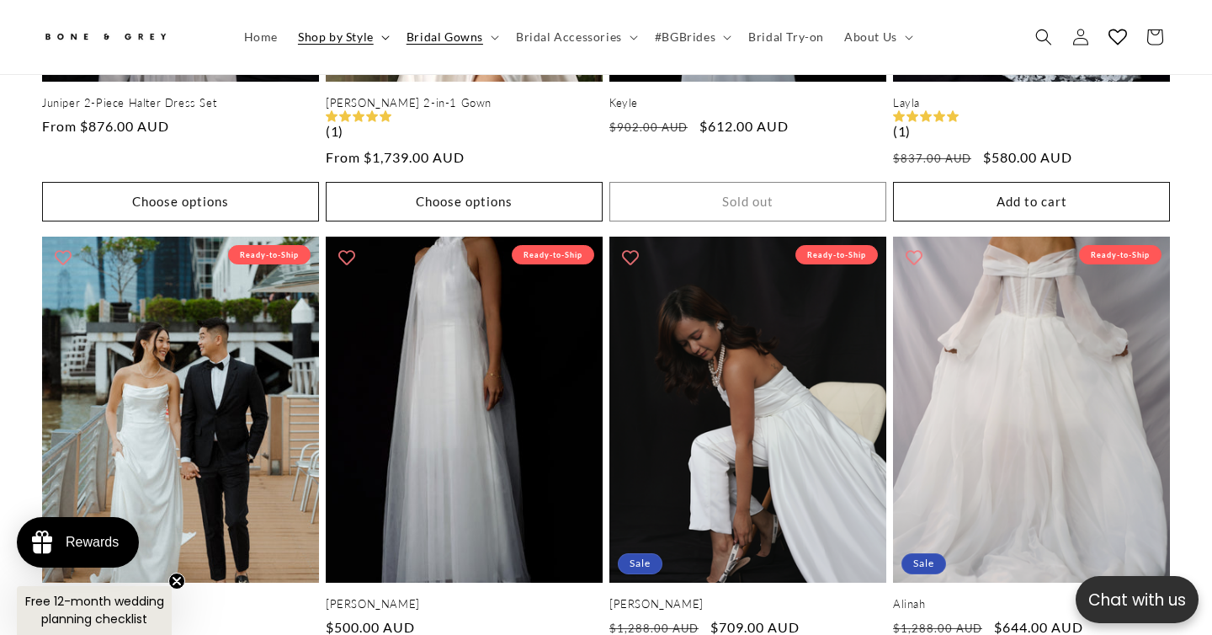
click at [347, 37] on span "Shop by Style" at bounding box center [336, 36] width 76 height 15
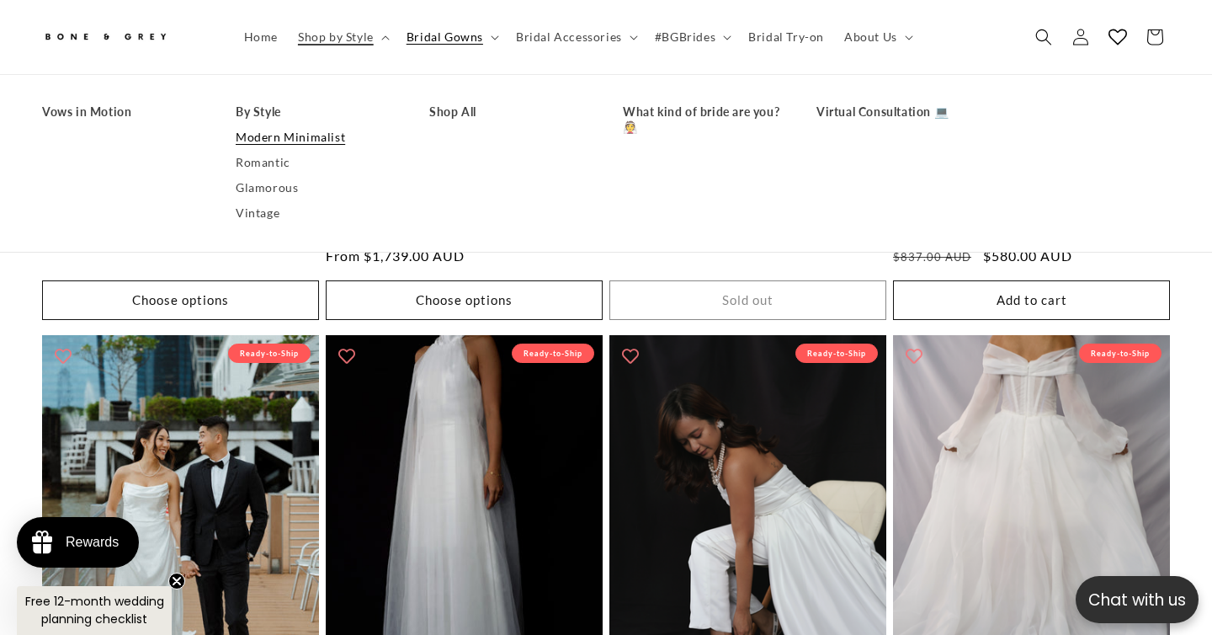
scroll to position [1546, 0]
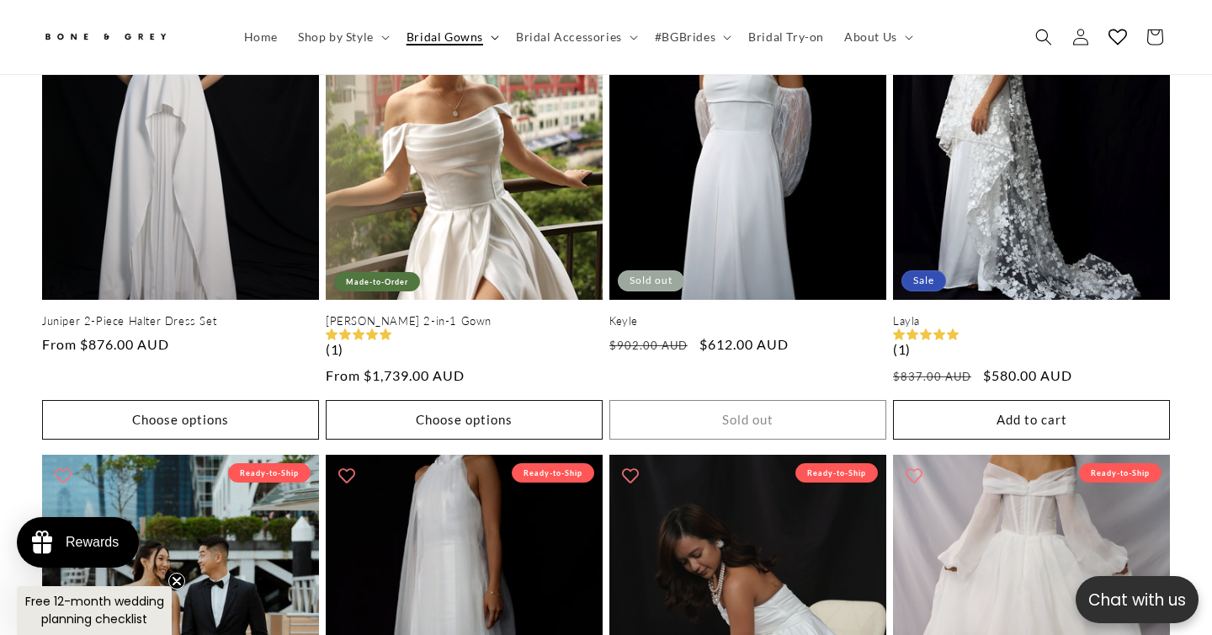
click at [477, 40] on span "Bridal Gowns" at bounding box center [444, 36] width 77 height 15
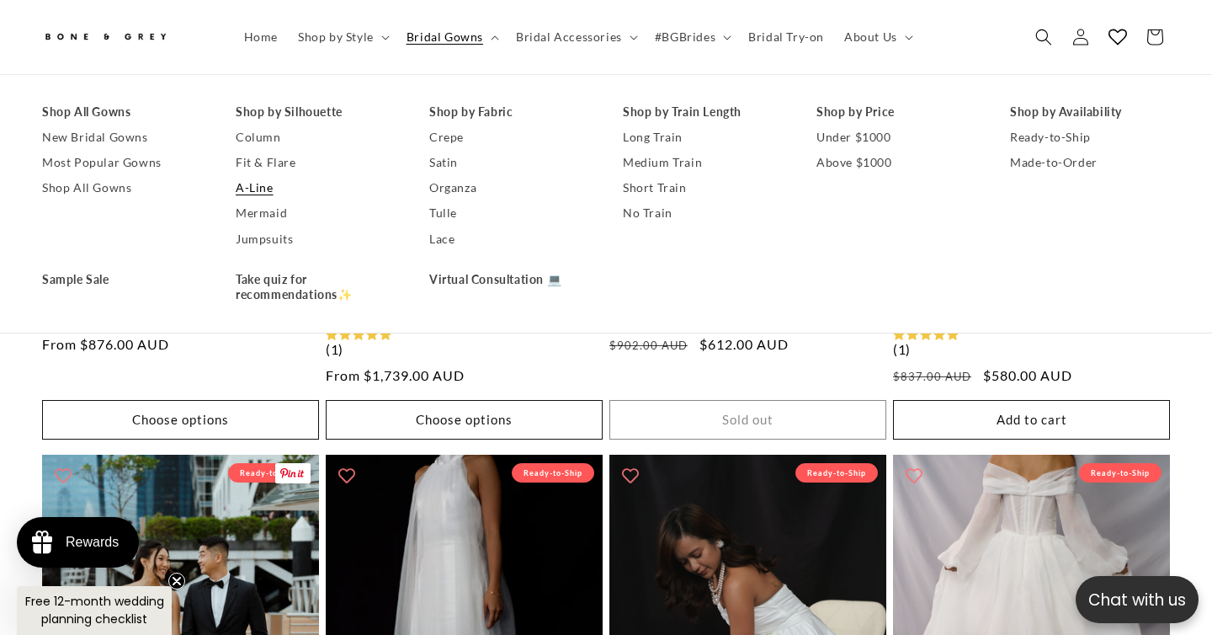
scroll to position [0, 0]
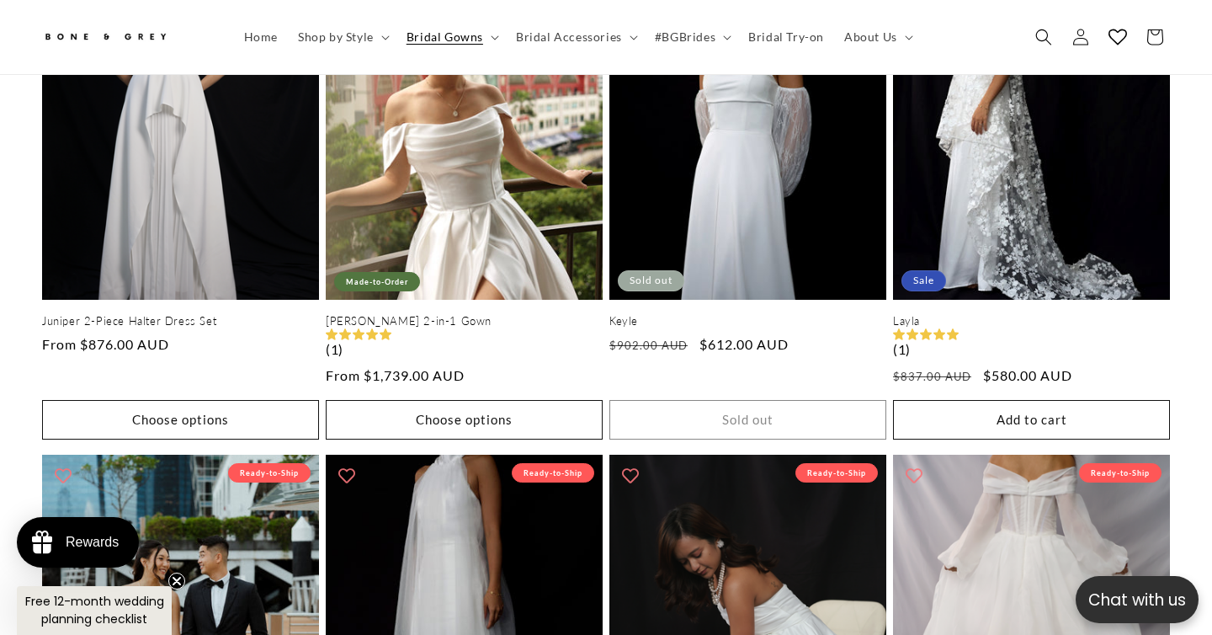
click at [7, 386] on div "Sloane Sloane (1) Regular price From $1,095.00 AUD Regular price Sale price Fro…" at bounding box center [606, 200] width 1212 height 1495
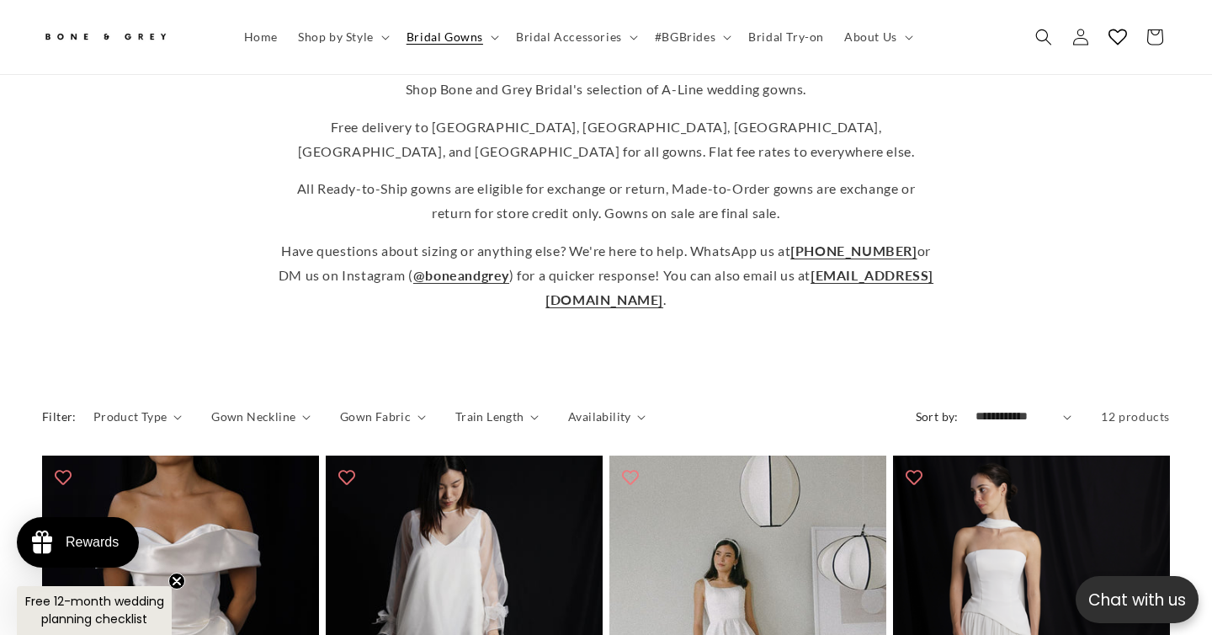
scroll to position [531, 0]
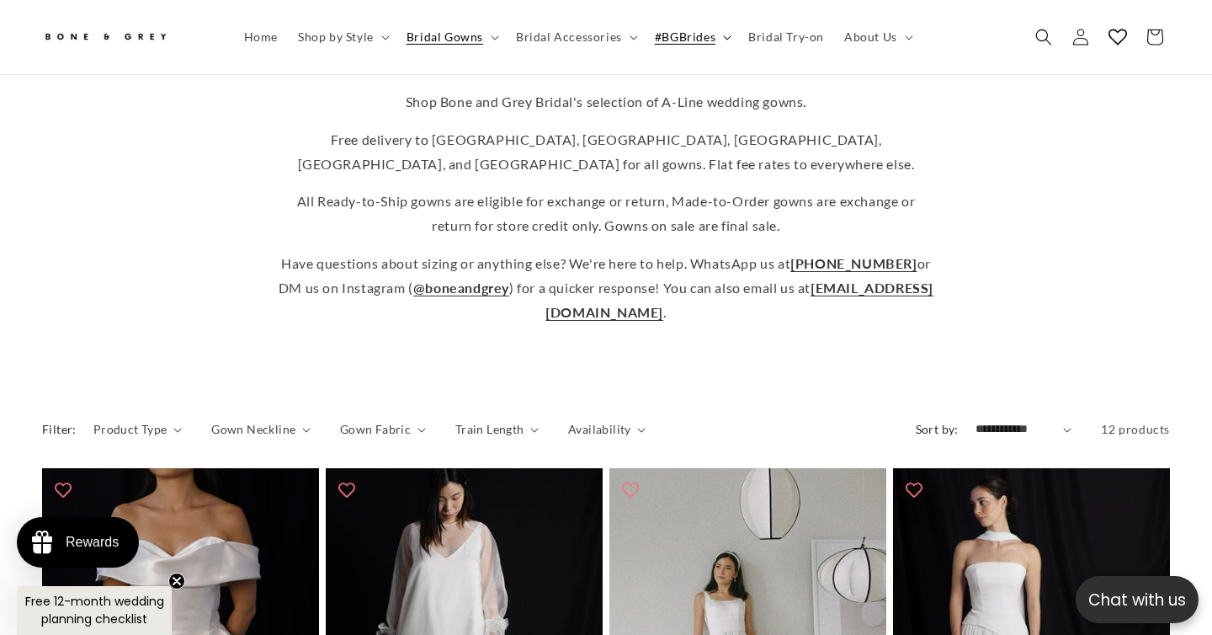
click at [645, 33] on summary "#BGBrides" at bounding box center [691, 36] width 93 height 35
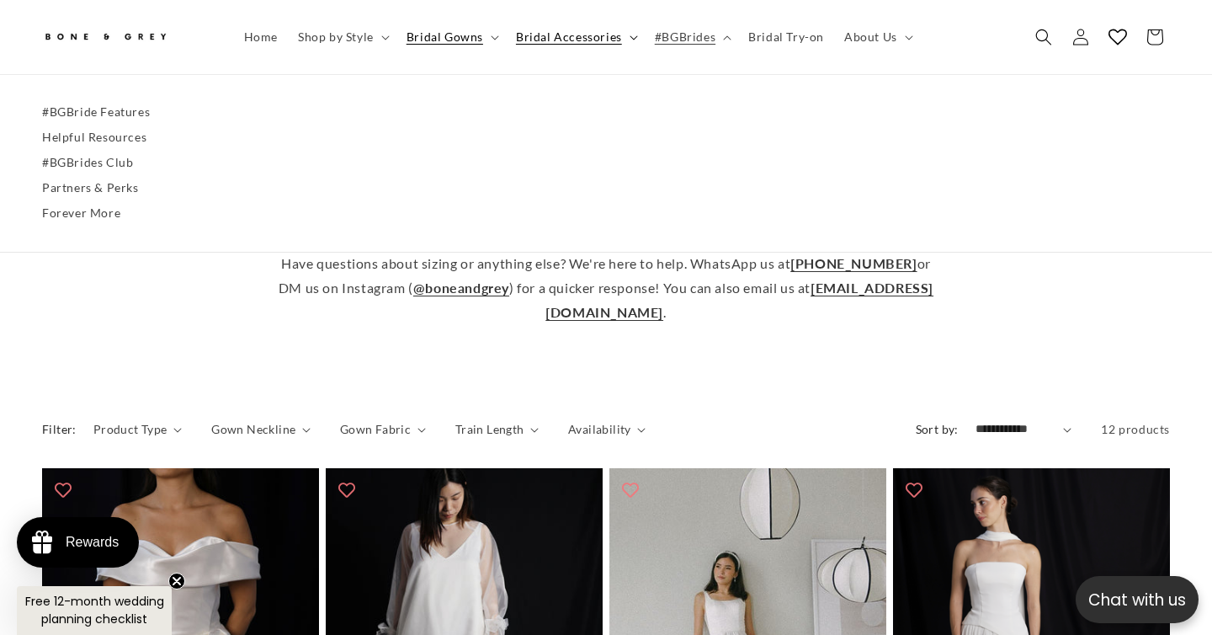
click at [622, 39] on summary "Bridal Accessories" at bounding box center [575, 36] width 139 height 35
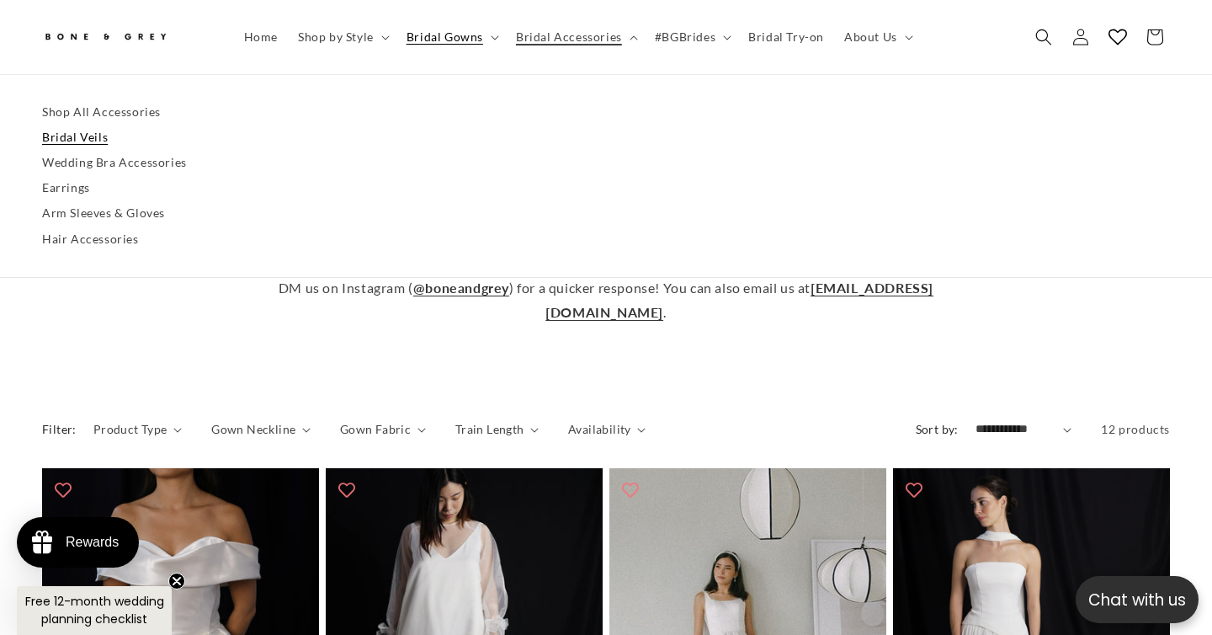
scroll to position [0, 0]
click at [679, 39] on span "#BGBrides" at bounding box center [685, 36] width 61 height 15
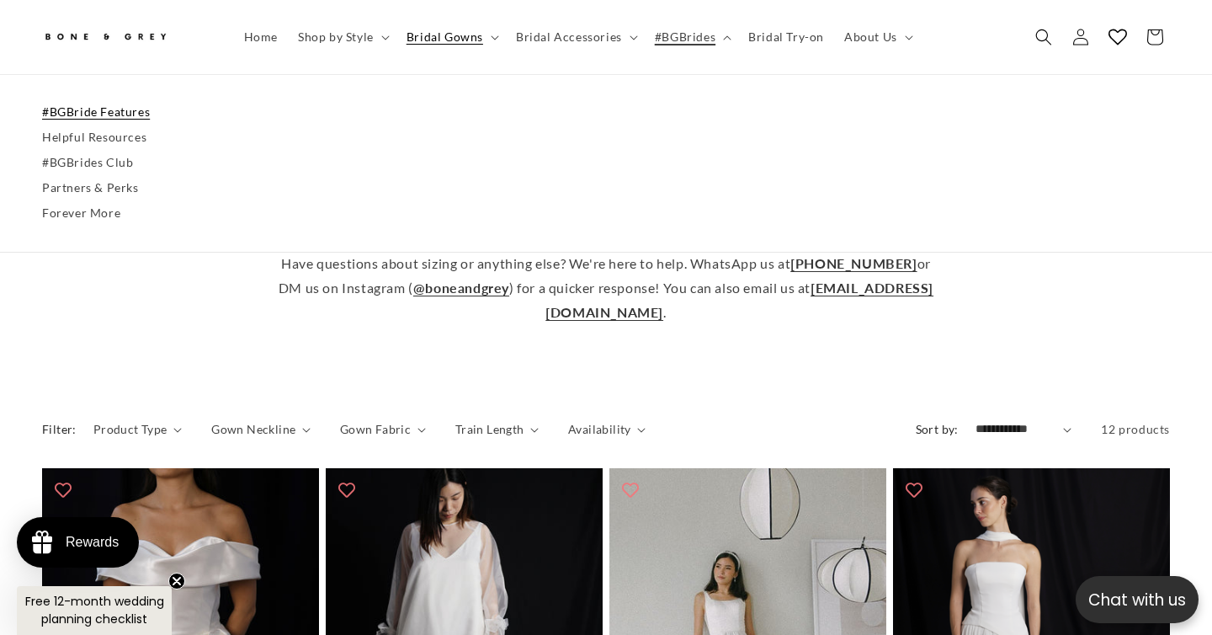
click at [73, 105] on link "#BGBride Features" at bounding box center [606, 111] width 1128 height 25
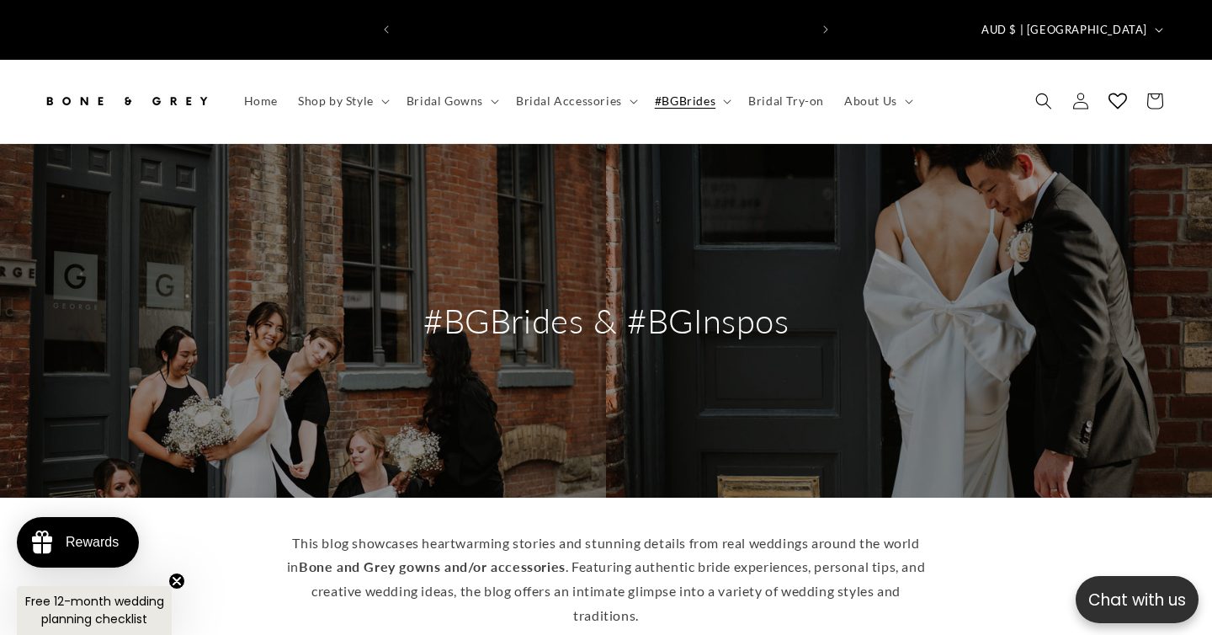
scroll to position [0, 409]
click at [491, 100] on icon at bounding box center [495, 102] width 8 height 4
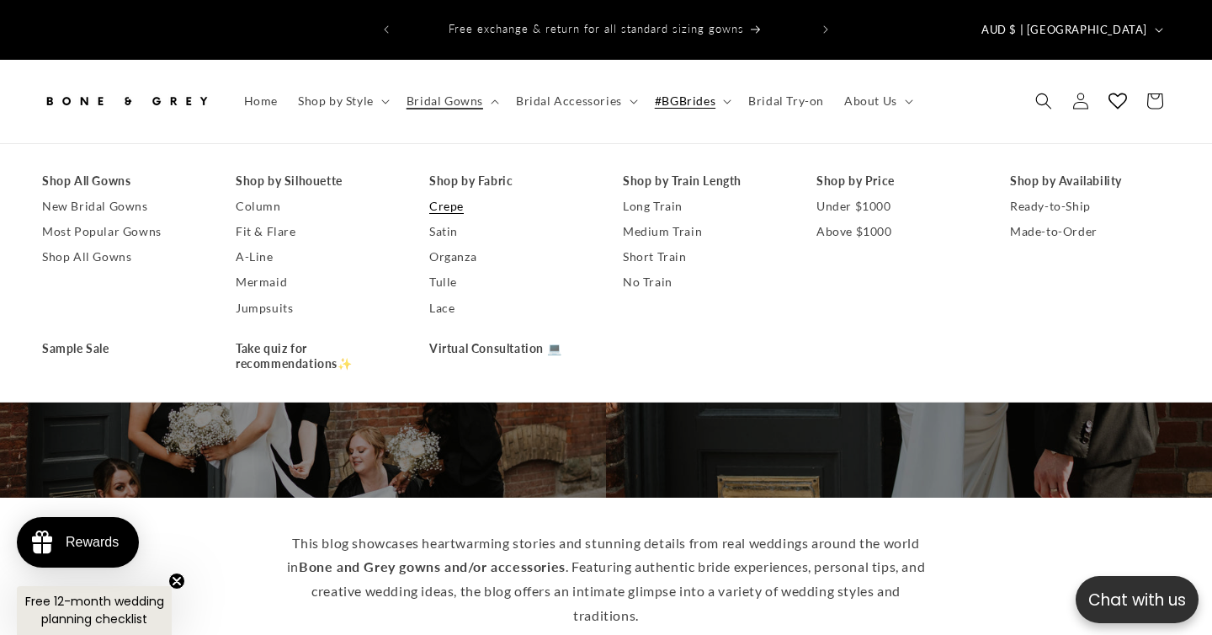
click at [438, 194] on link "Crepe" at bounding box center [509, 206] width 160 height 25
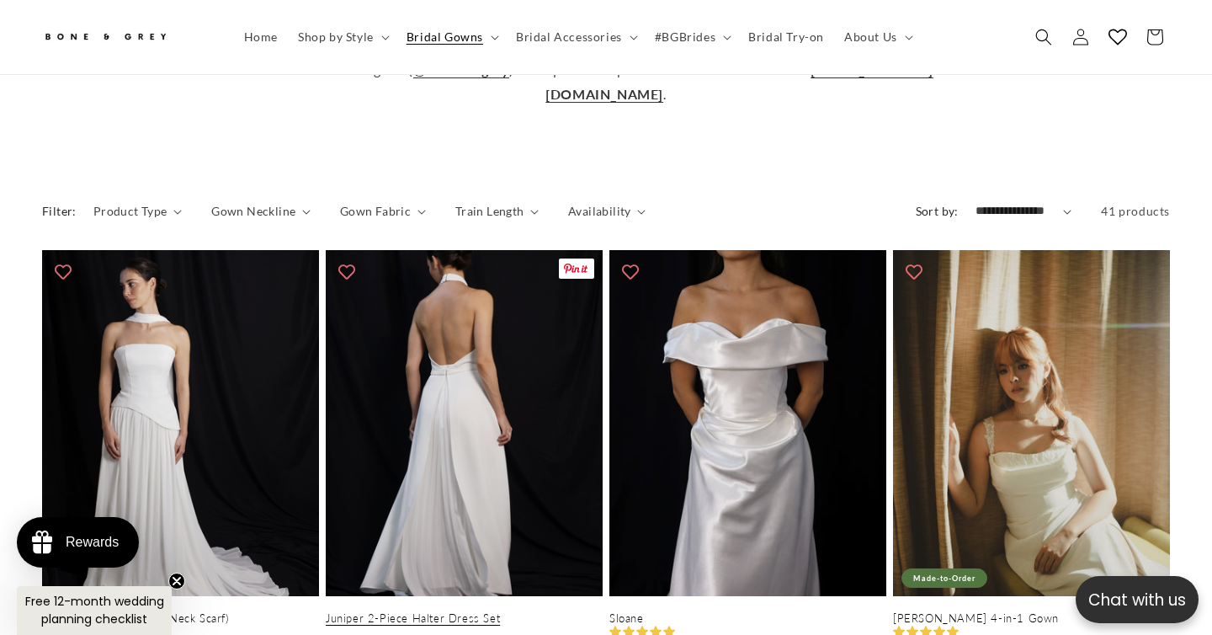
scroll to position [858, 0]
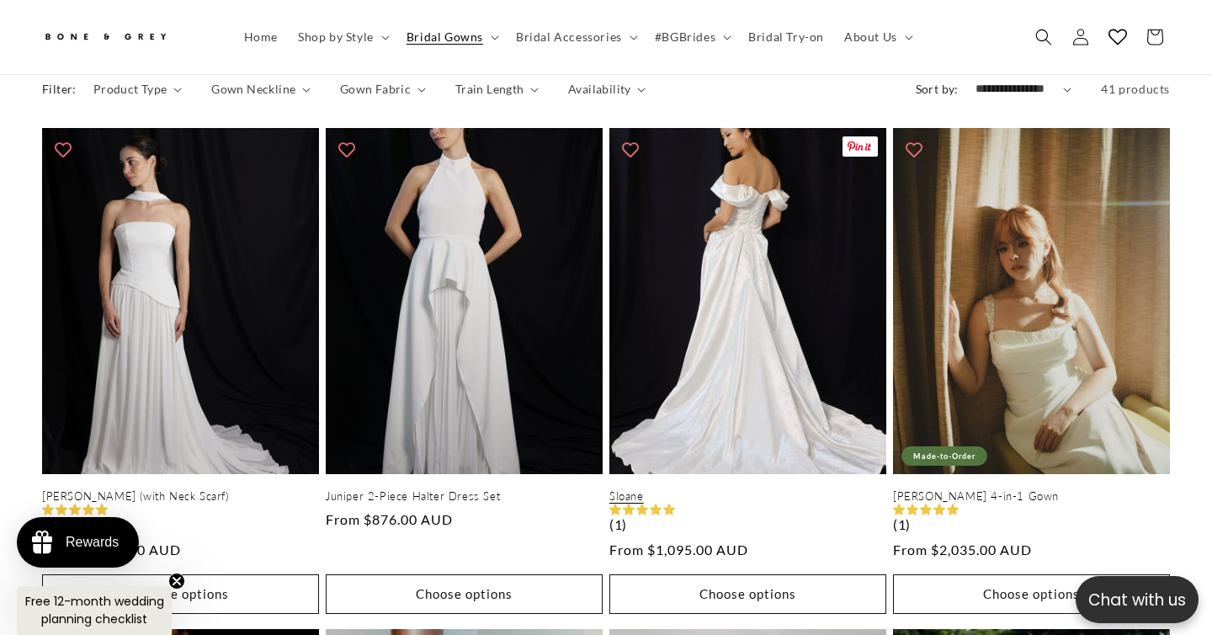
click at [831, 489] on link "Sloane" at bounding box center [747, 496] width 277 height 14
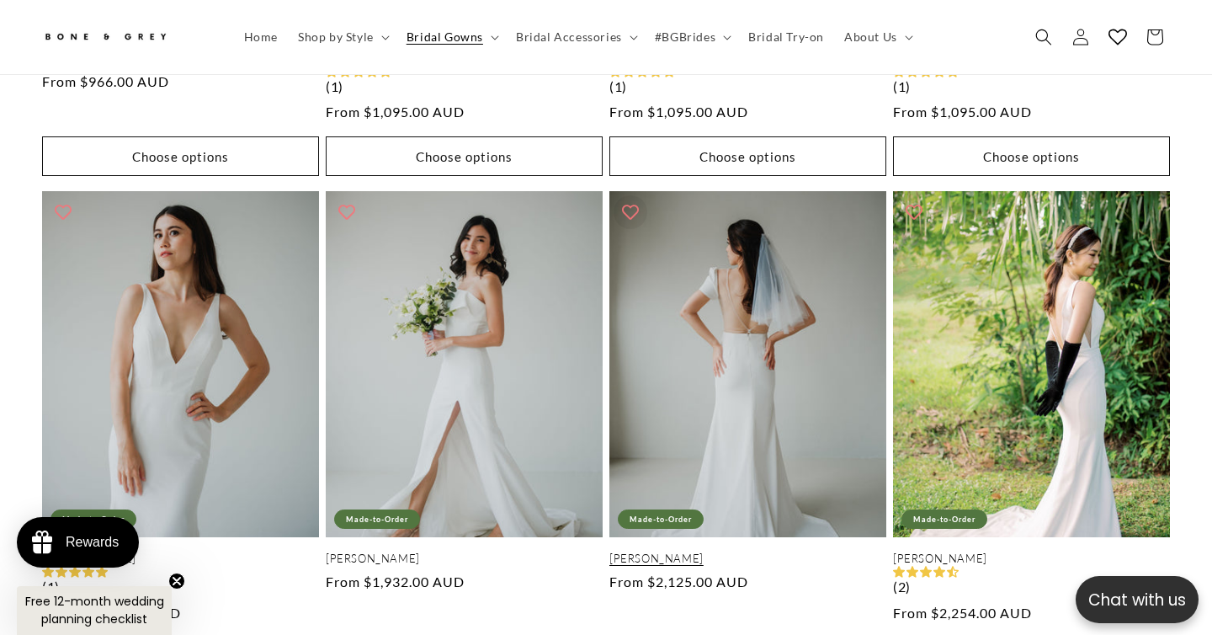
scroll to position [3745, 0]
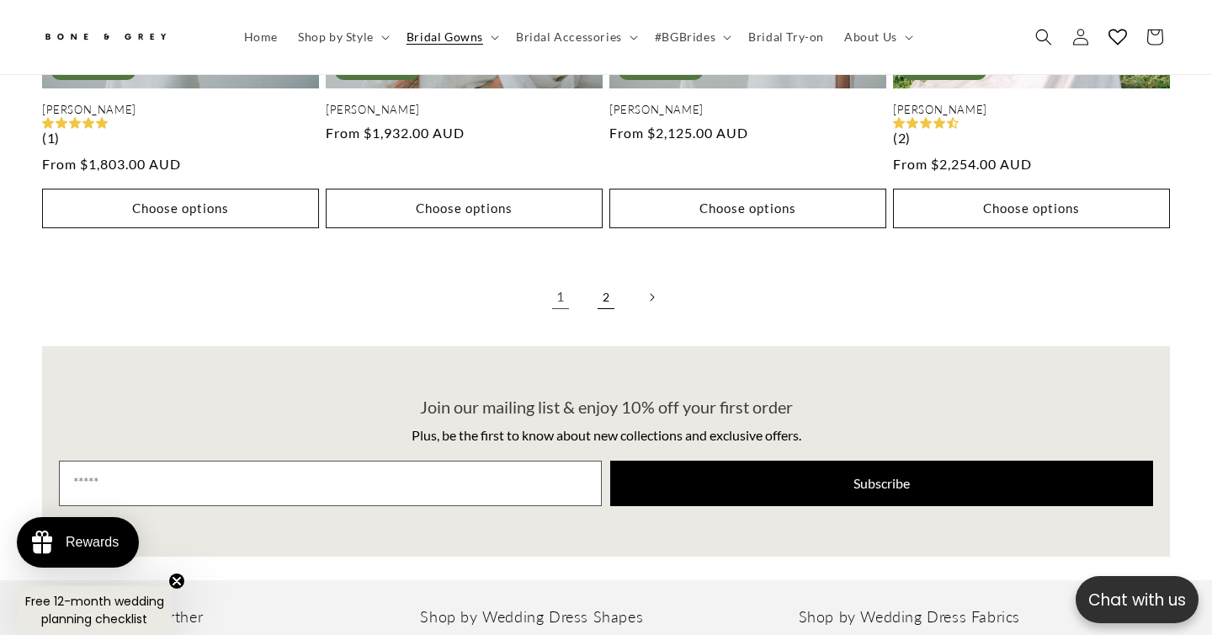
click at [605, 279] on link "2" at bounding box center [605, 297] width 37 height 37
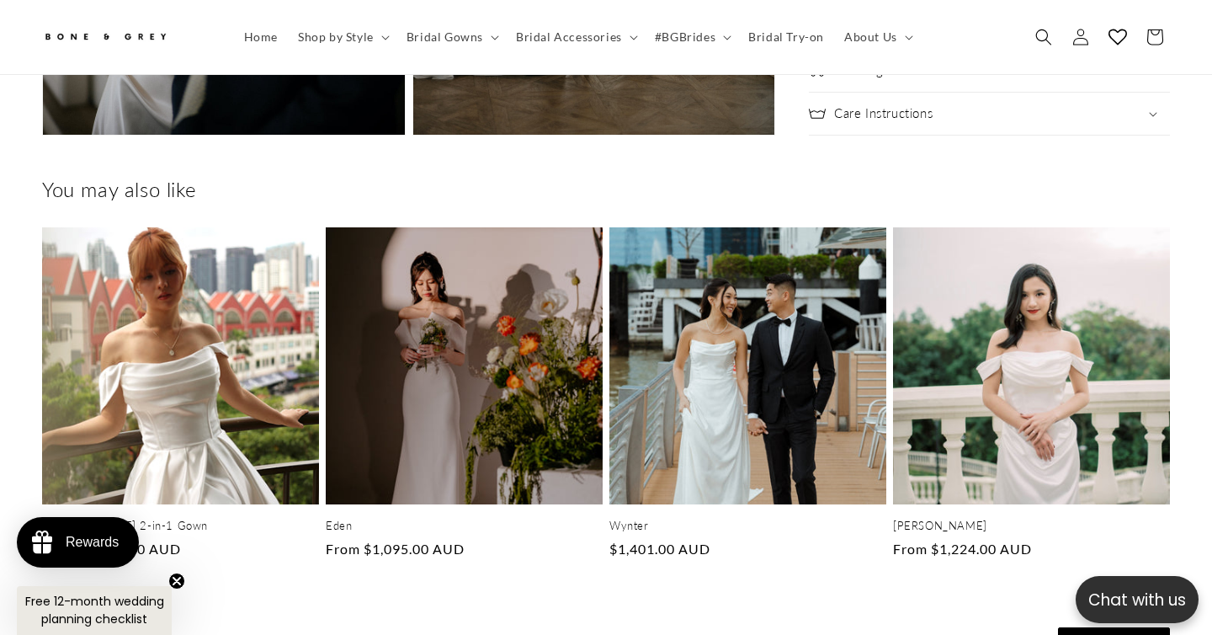
scroll to position [5005, 0]
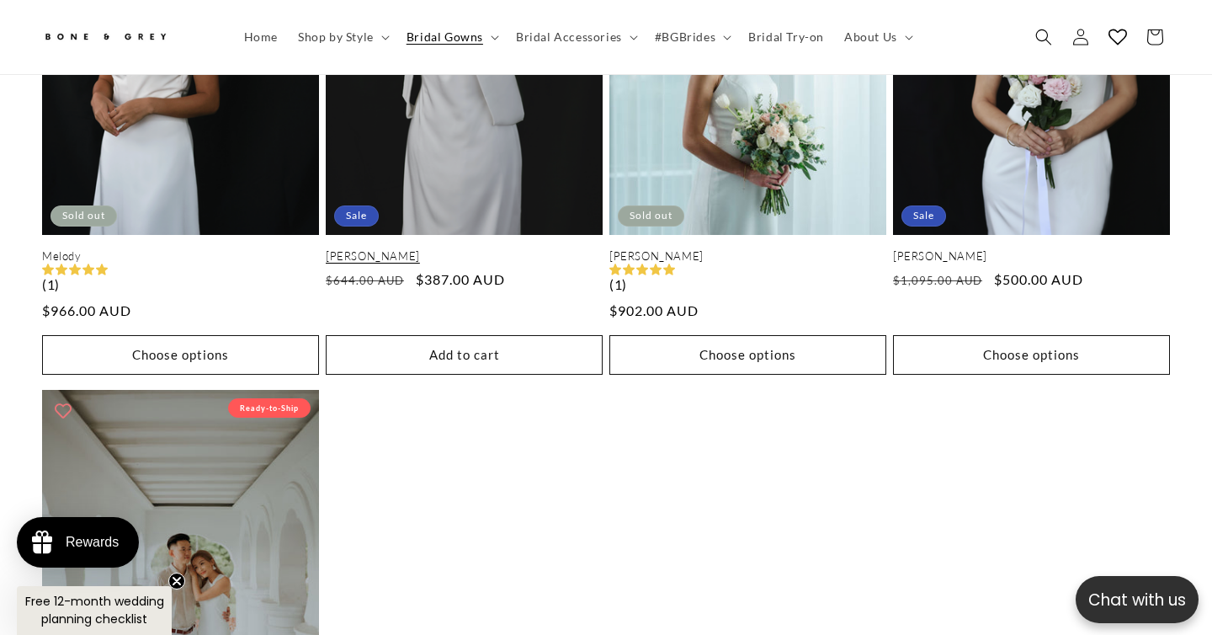
scroll to position [2884, 0]
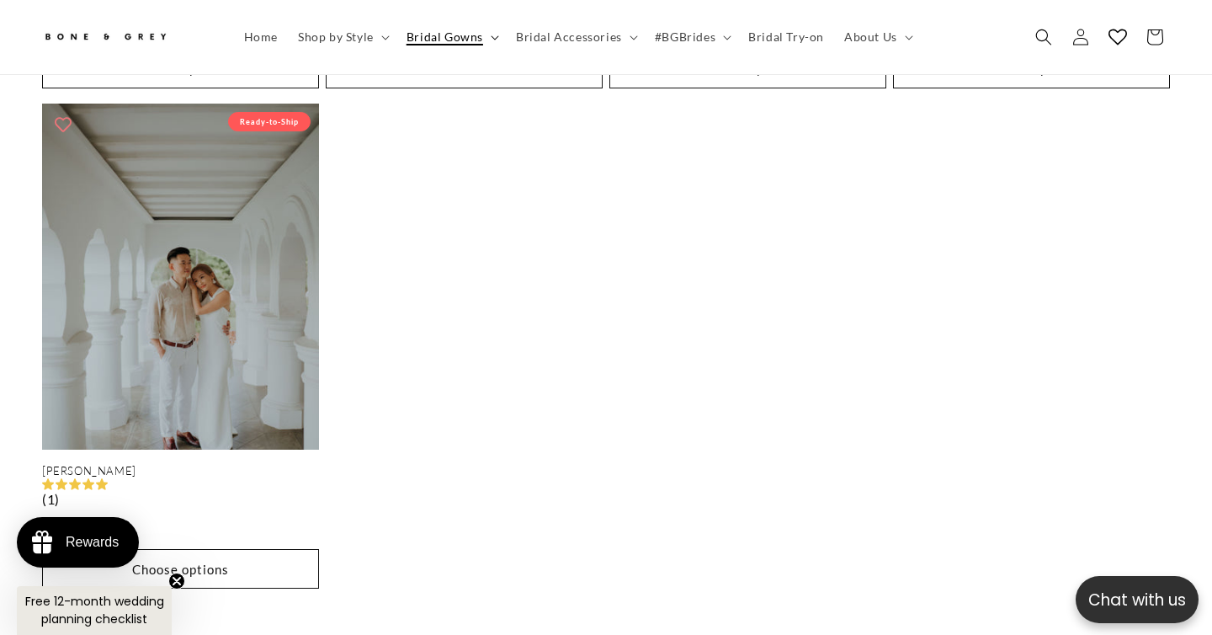
click at [491, 40] on icon at bounding box center [495, 37] width 8 height 5
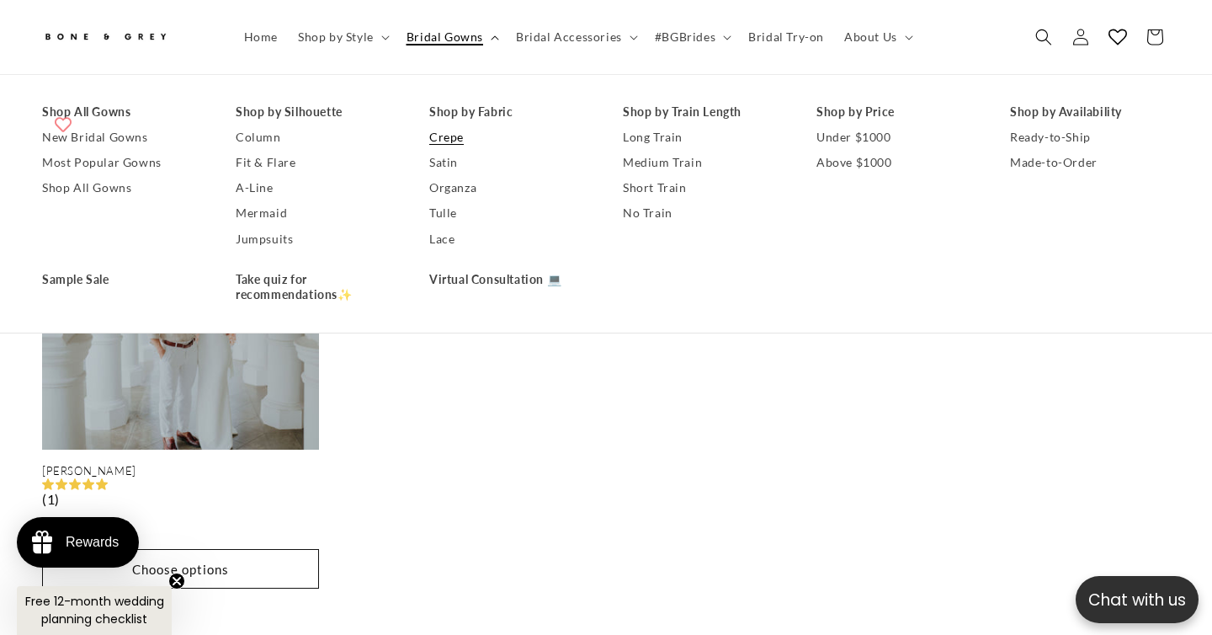
scroll to position [0, 409]
click at [385, 35] on summary "Shop by Style" at bounding box center [342, 36] width 109 height 35
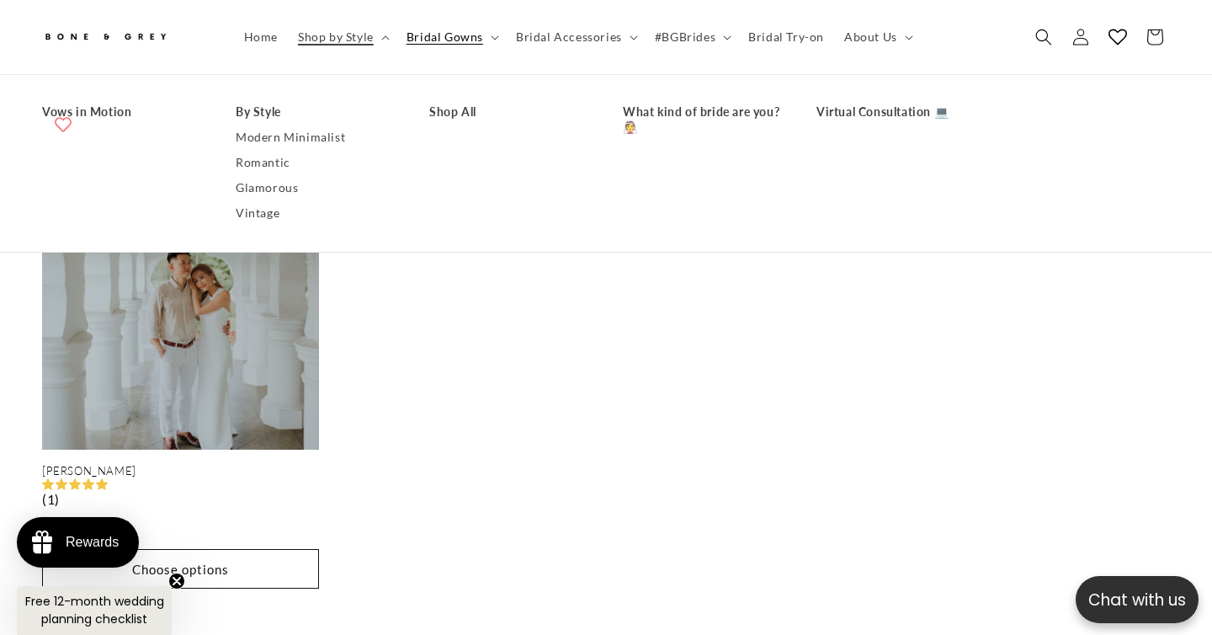
scroll to position [0, 818]
click at [640, 116] on link "What kind of bride are you? 👰" at bounding box center [703, 119] width 160 height 40
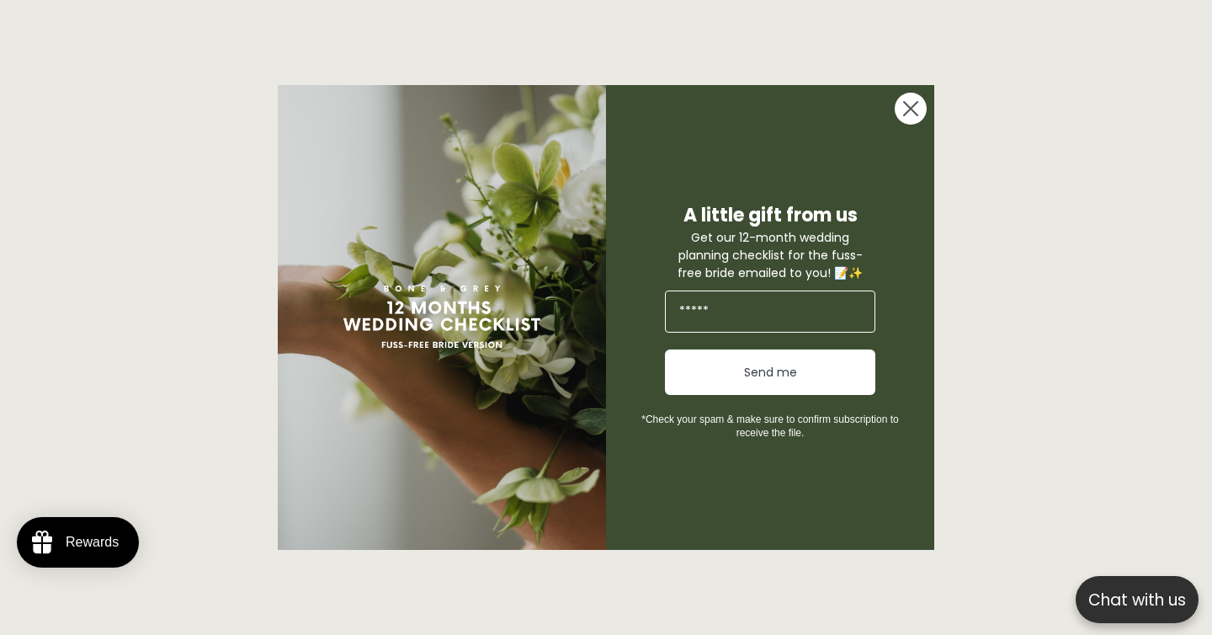
click at [921, 110] on circle "Close dialog" at bounding box center [911, 109] width 32 height 32
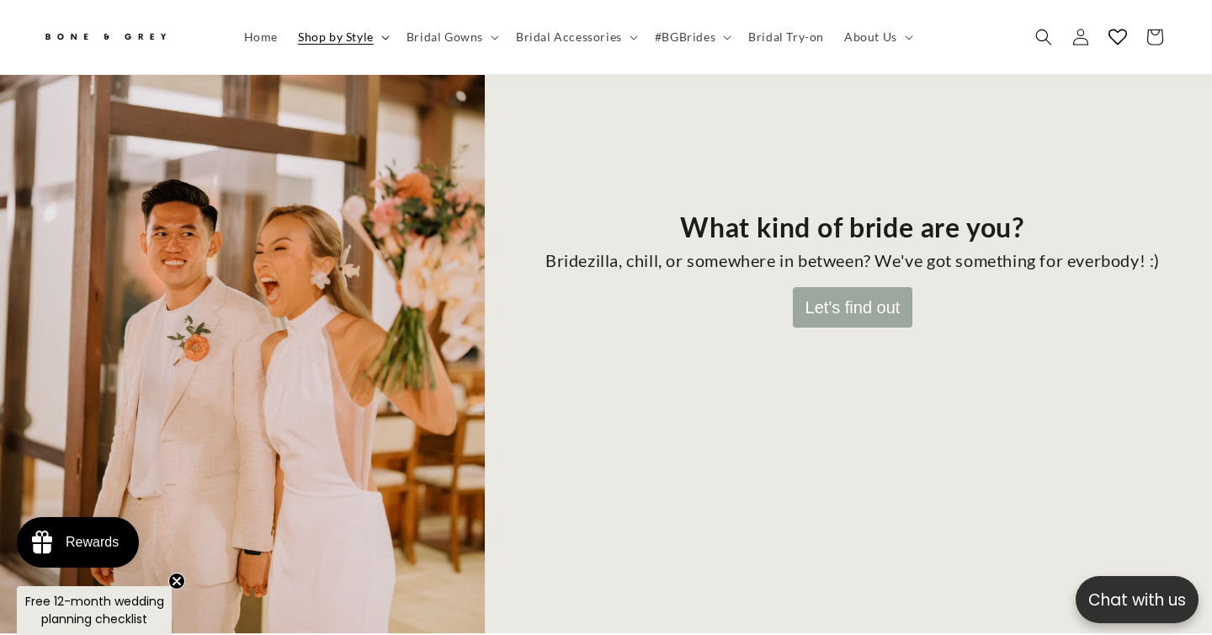
scroll to position [0, 818]
click at [385, 34] on summary "Shop by Style" at bounding box center [342, 36] width 109 height 35
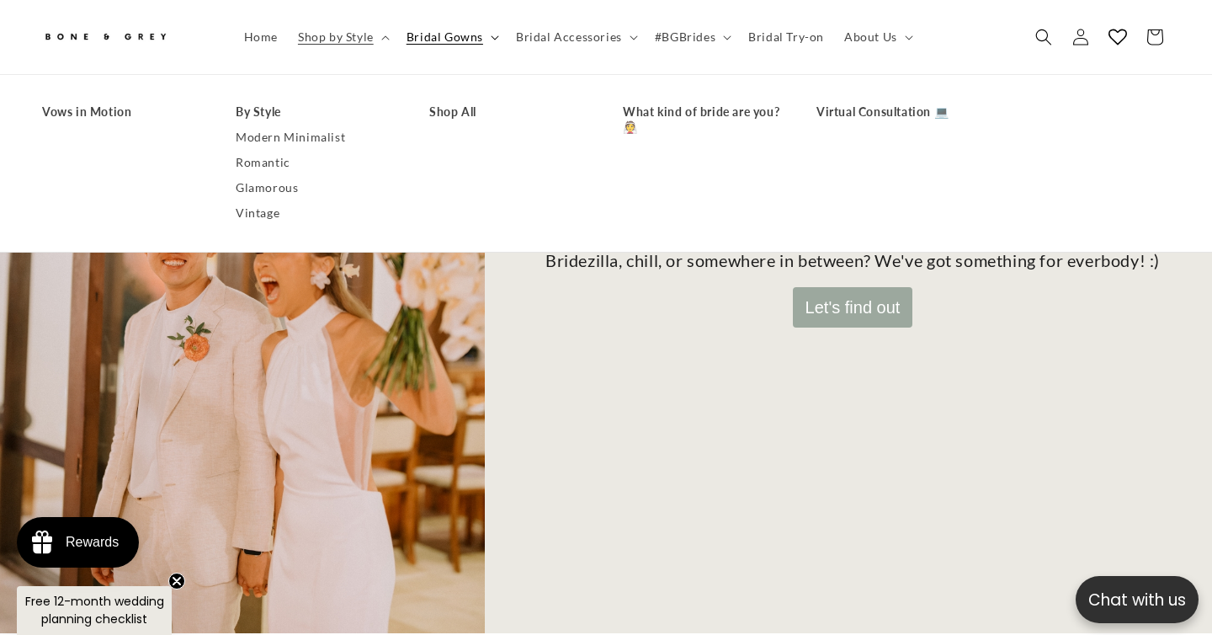
click at [488, 29] on summary "Bridal Gowns" at bounding box center [450, 36] width 109 height 35
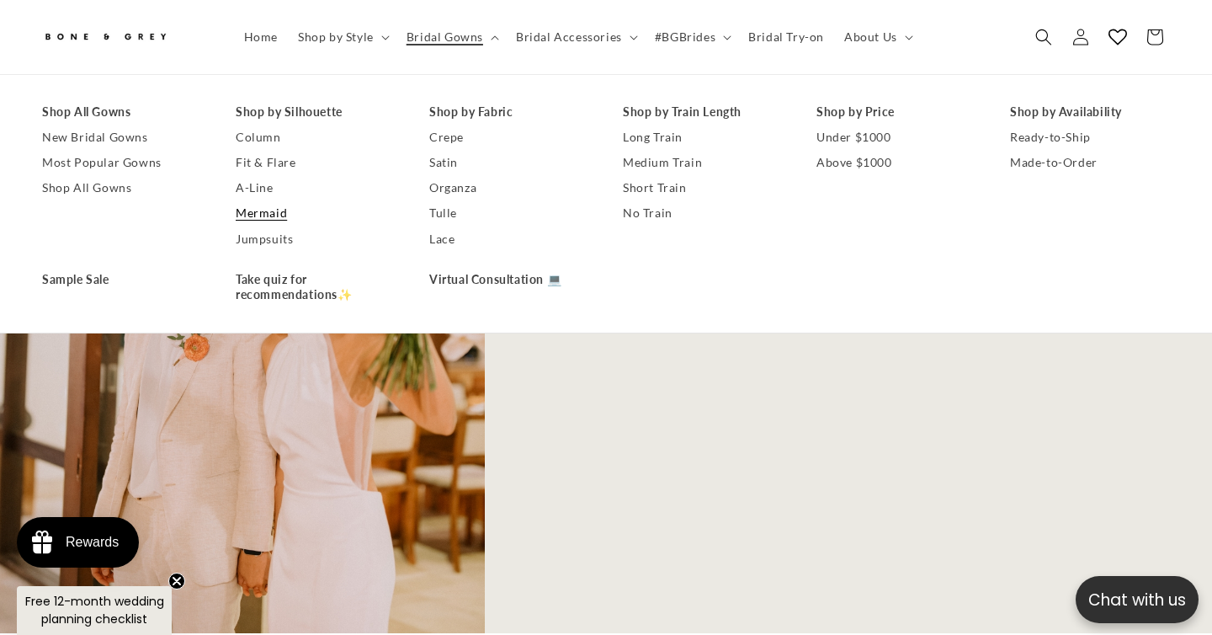
scroll to position [0, 0]
click at [466, 183] on link "Organza" at bounding box center [509, 188] width 160 height 25
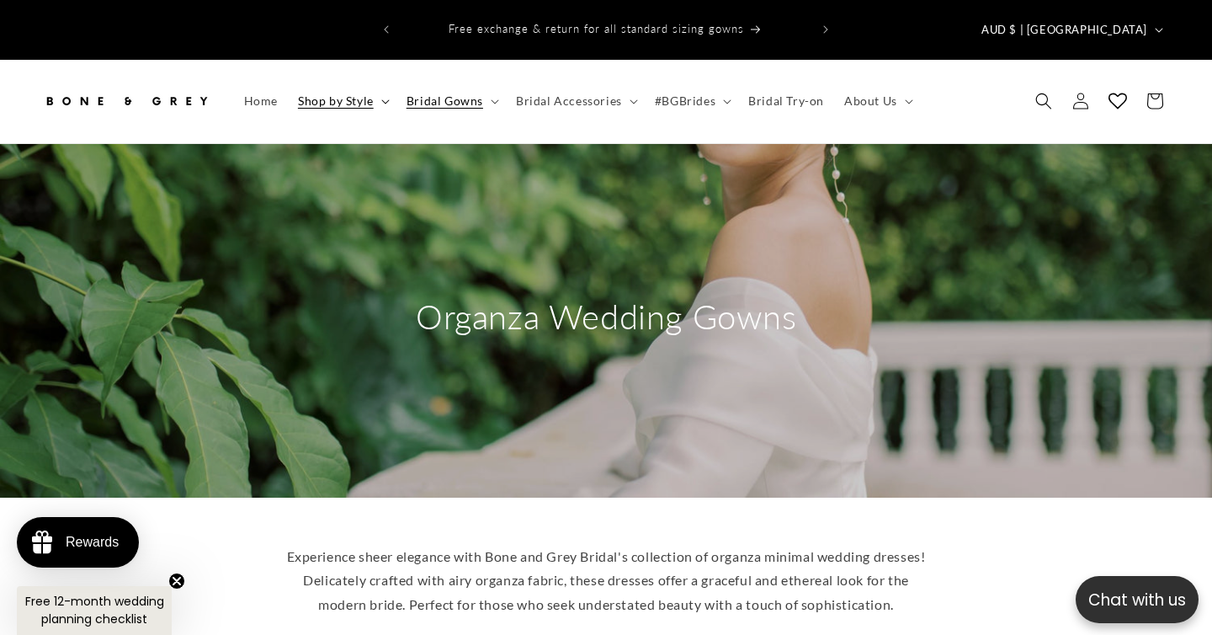
click at [380, 83] on summary "Shop by Style" at bounding box center [342, 100] width 109 height 35
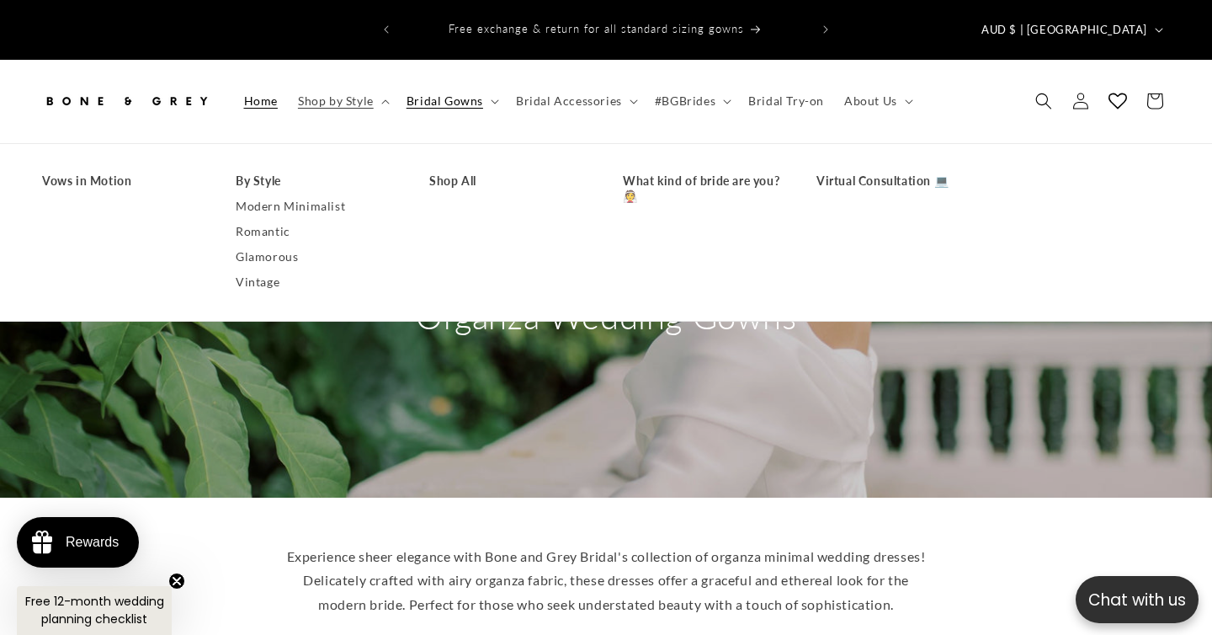
click at [273, 93] on span "Home" at bounding box center [261, 100] width 34 height 15
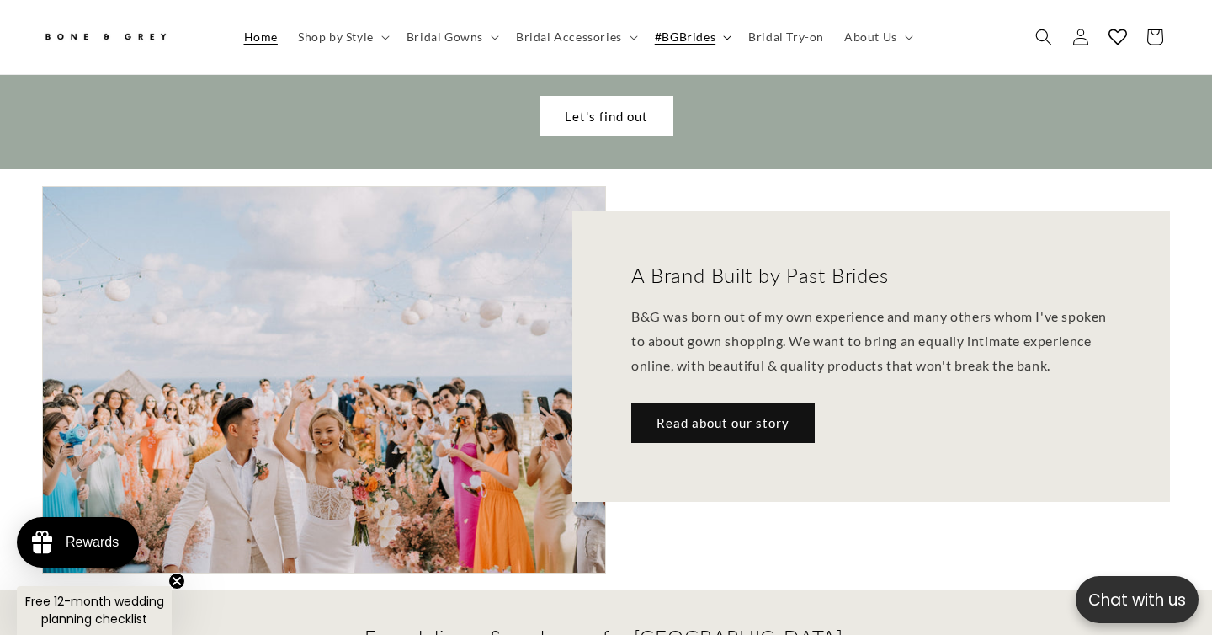
scroll to position [0, 1212]
click at [601, 33] on span "Bridal Accessories" at bounding box center [569, 36] width 106 height 15
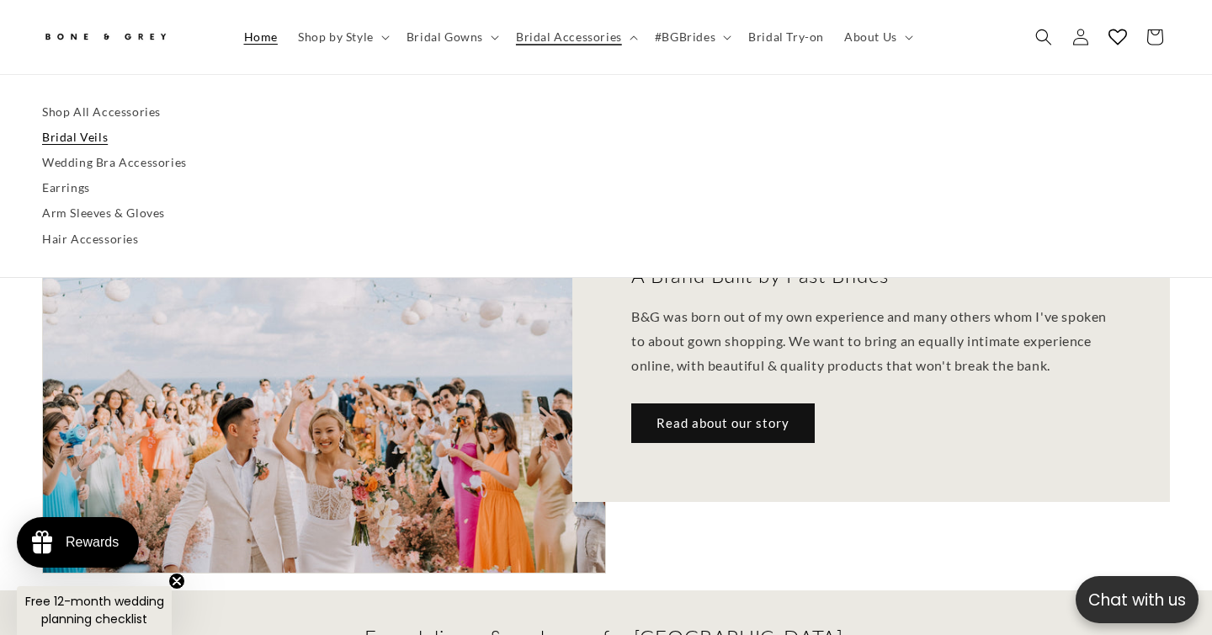
click at [199, 138] on link "Bridal Veils" at bounding box center [606, 137] width 1128 height 25
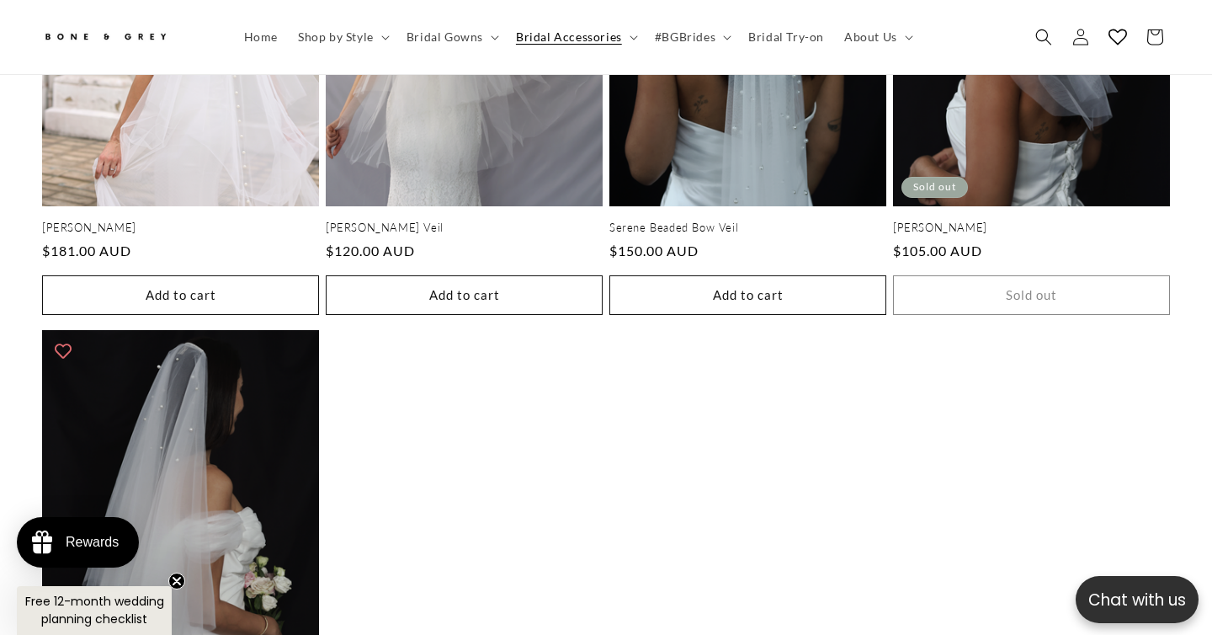
scroll to position [3037, 0]
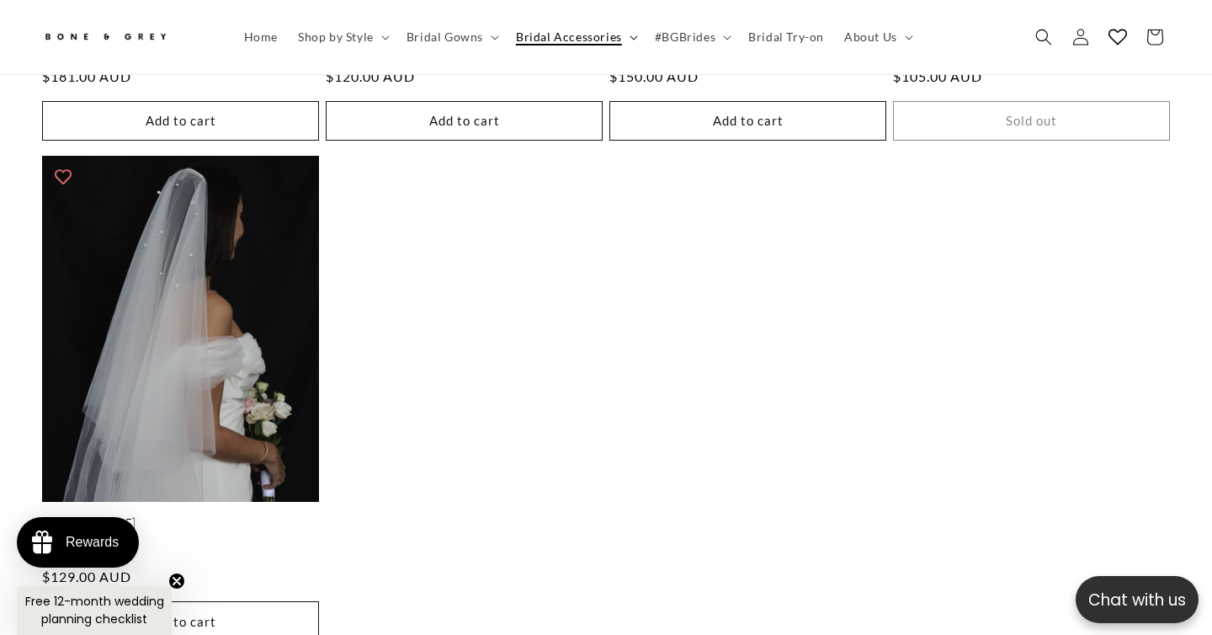
click at [560, 48] on summary "Bridal Accessories" at bounding box center [575, 36] width 139 height 35
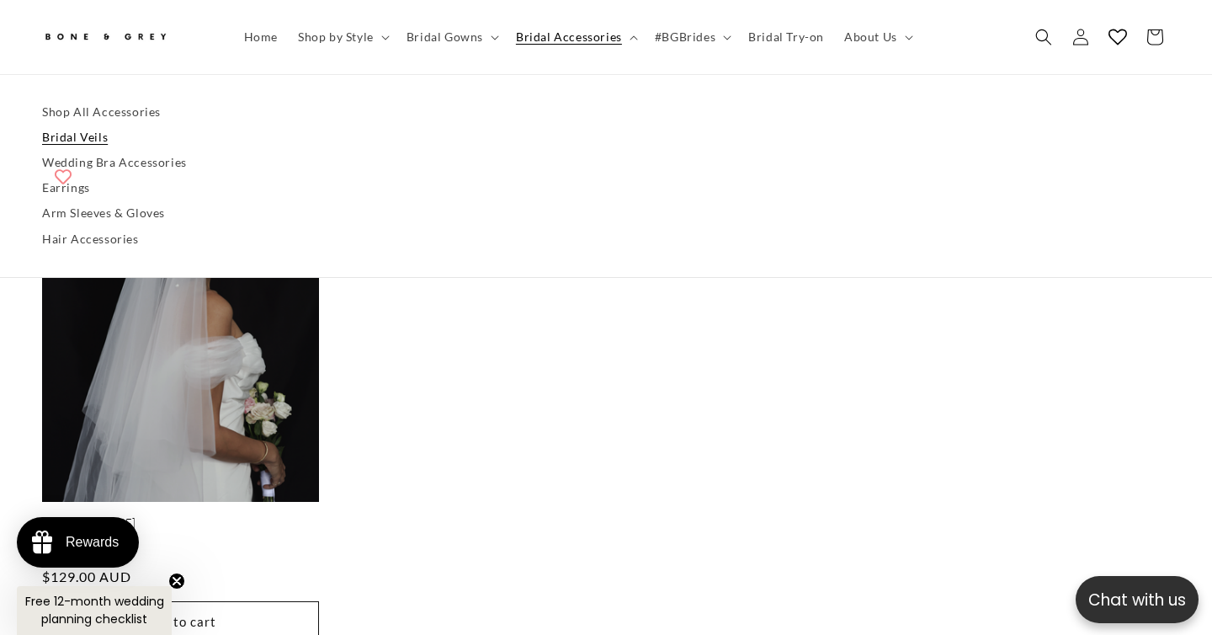
scroll to position [0, 818]
click at [97, 174] on link "Wedding Bra Accessories" at bounding box center [606, 162] width 1128 height 25
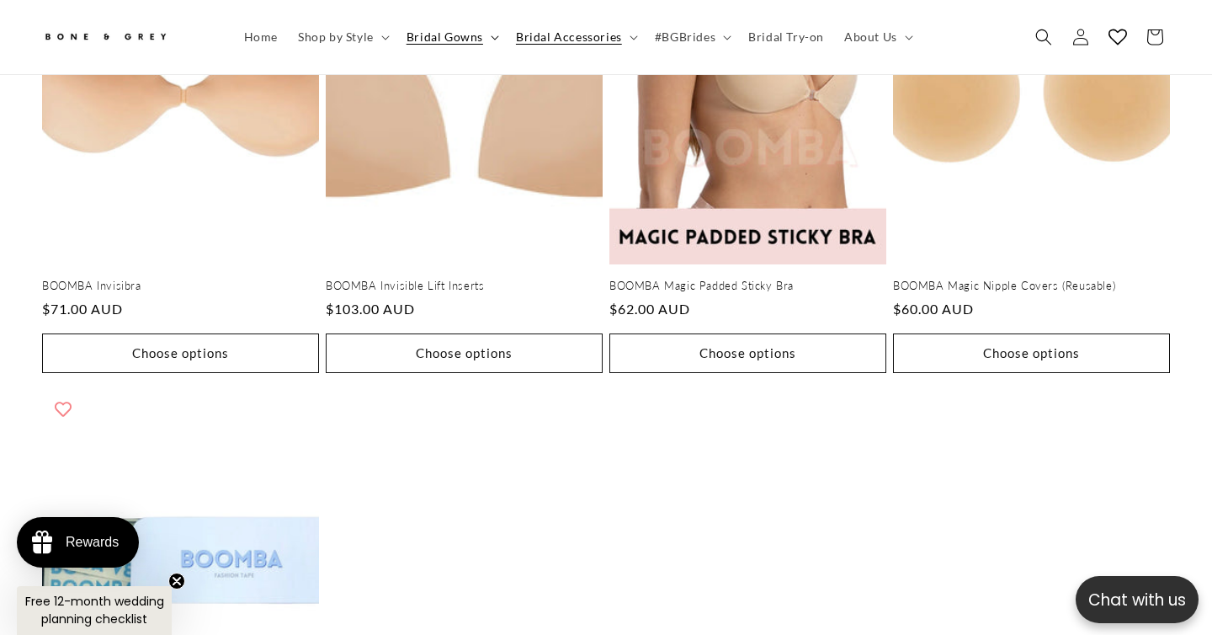
scroll to position [0, 818]
click at [508, 32] on summary "Bridal Accessories" at bounding box center [575, 36] width 139 height 35
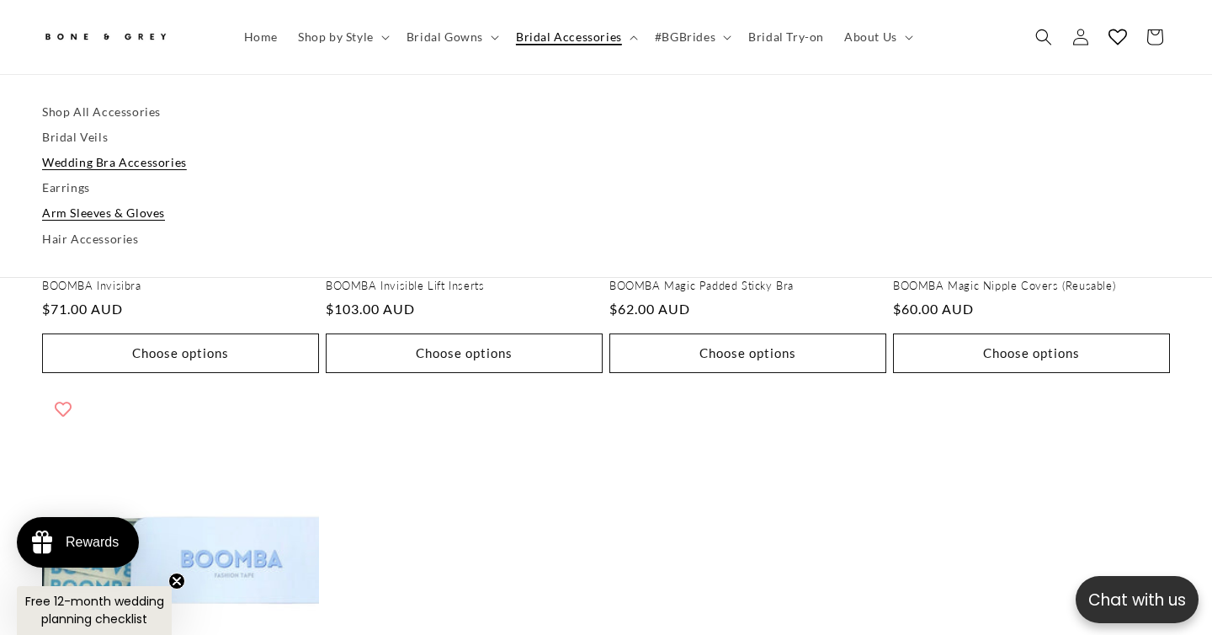
click at [81, 210] on link "Arm Sleeves & Gloves" at bounding box center [606, 213] width 1128 height 25
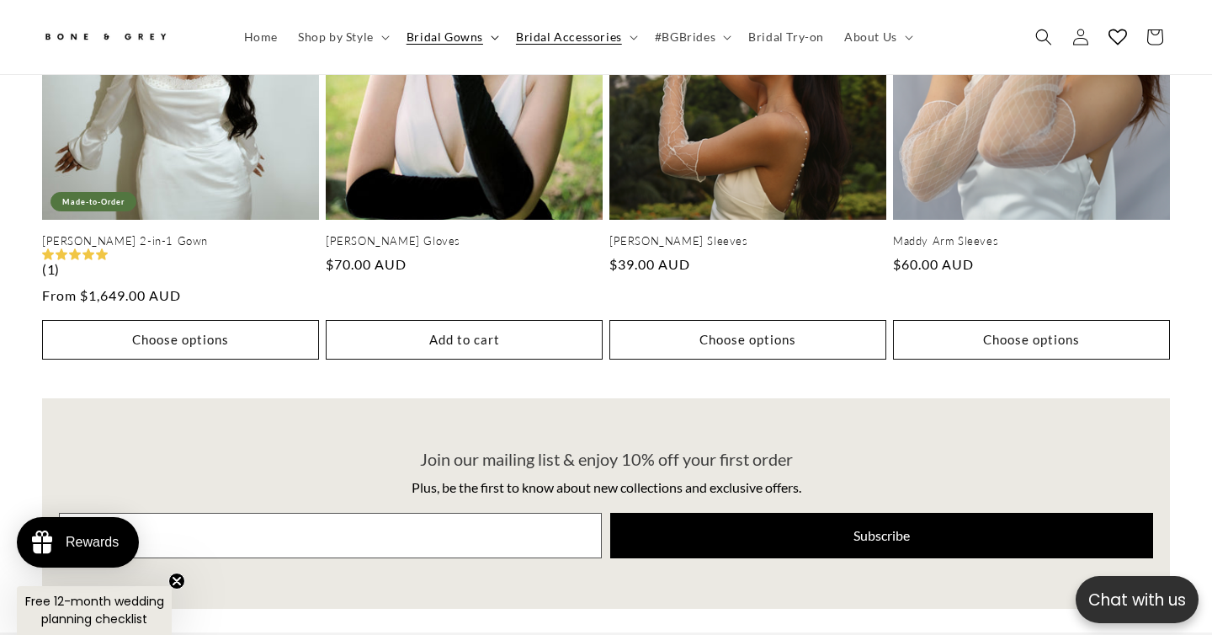
scroll to position [949, 0]
